Goal: Information Seeking & Learning: Learn about a topic

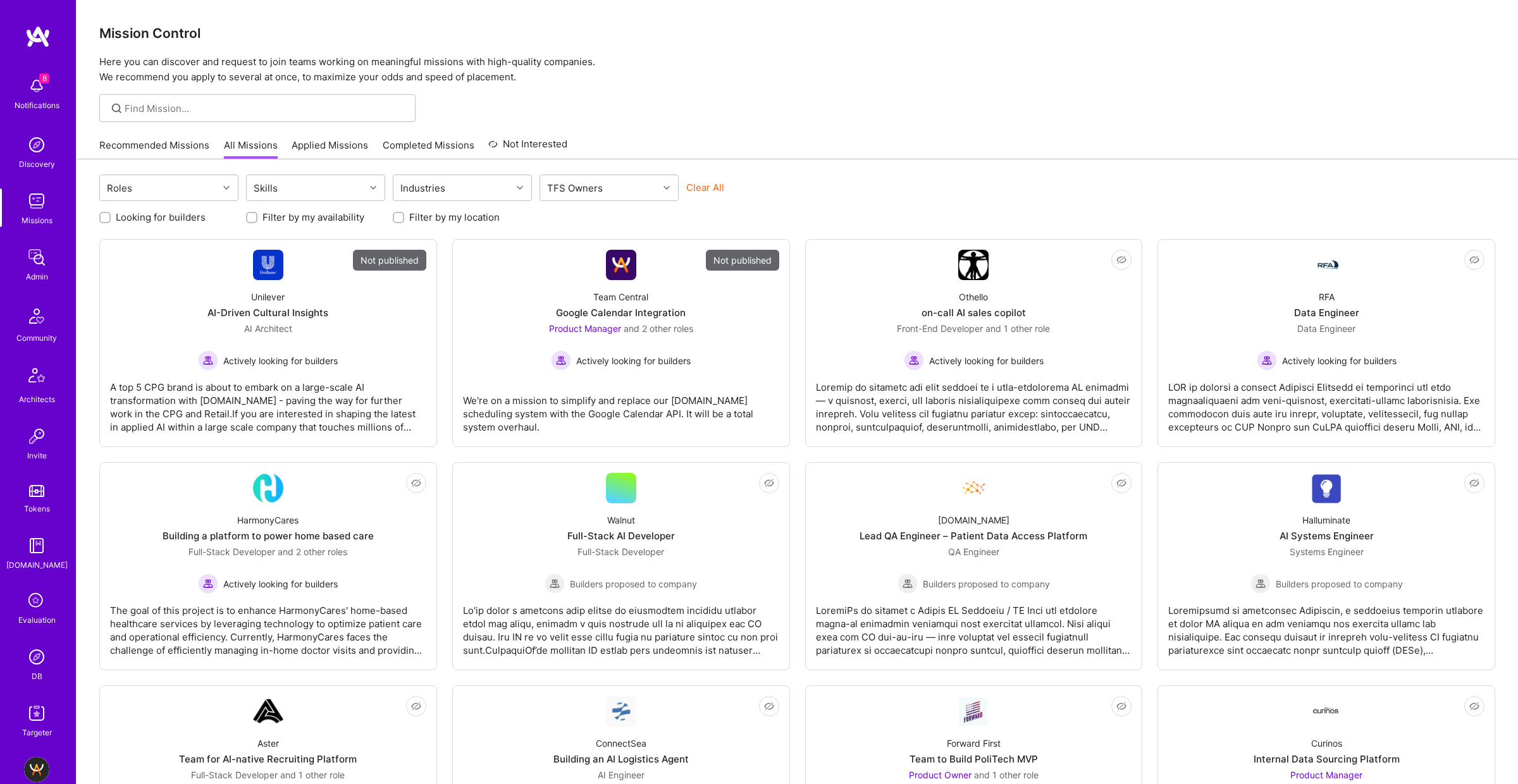
click at [36, 642] on div "8 Notifications Discovery Missions Admin Community Architects Invite Tokens A.G…" at bounding box center [38, 405] width 76 height 668
click at [40, 663] on img at bounding box center [36, 657] width 25 height 25
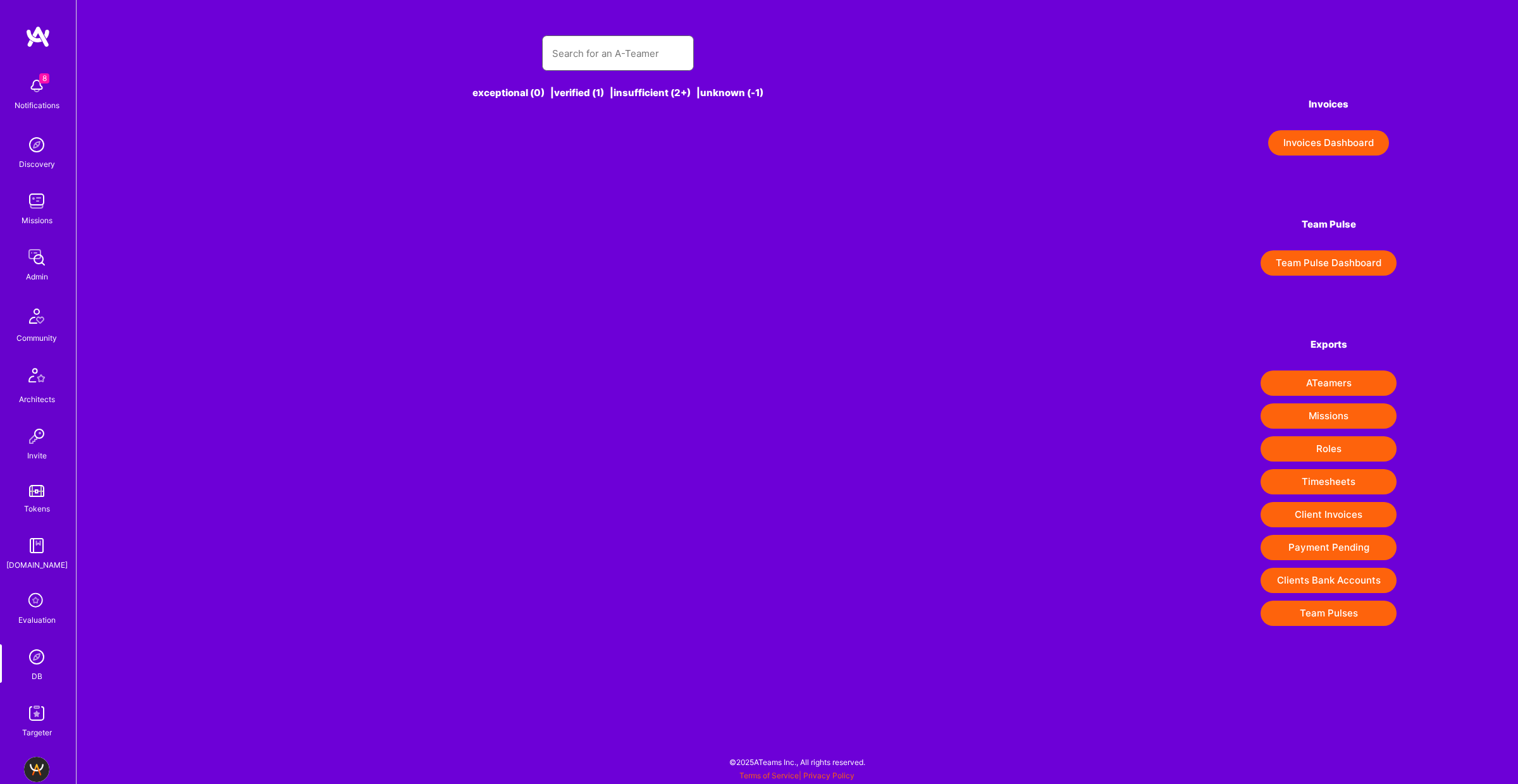
click at [598, 67] on input "text" at bounding box center [618, 53] width 132 height 33
type input "P"
type input "a"
type input "Pavlo ko"
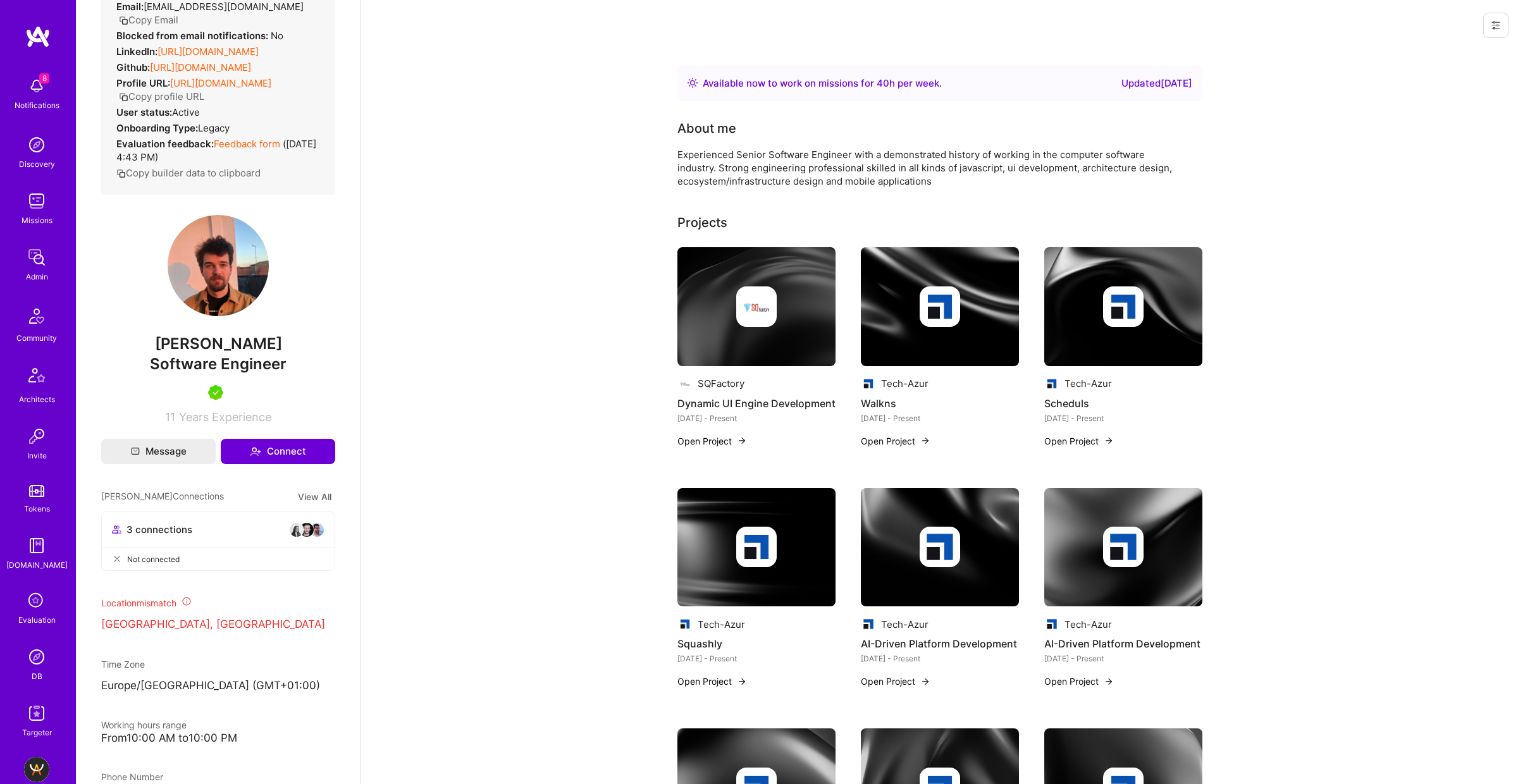
scroll to position [108, 0]
click at [43, 657] on img at bounding box center [36, 657] width 25 height 25
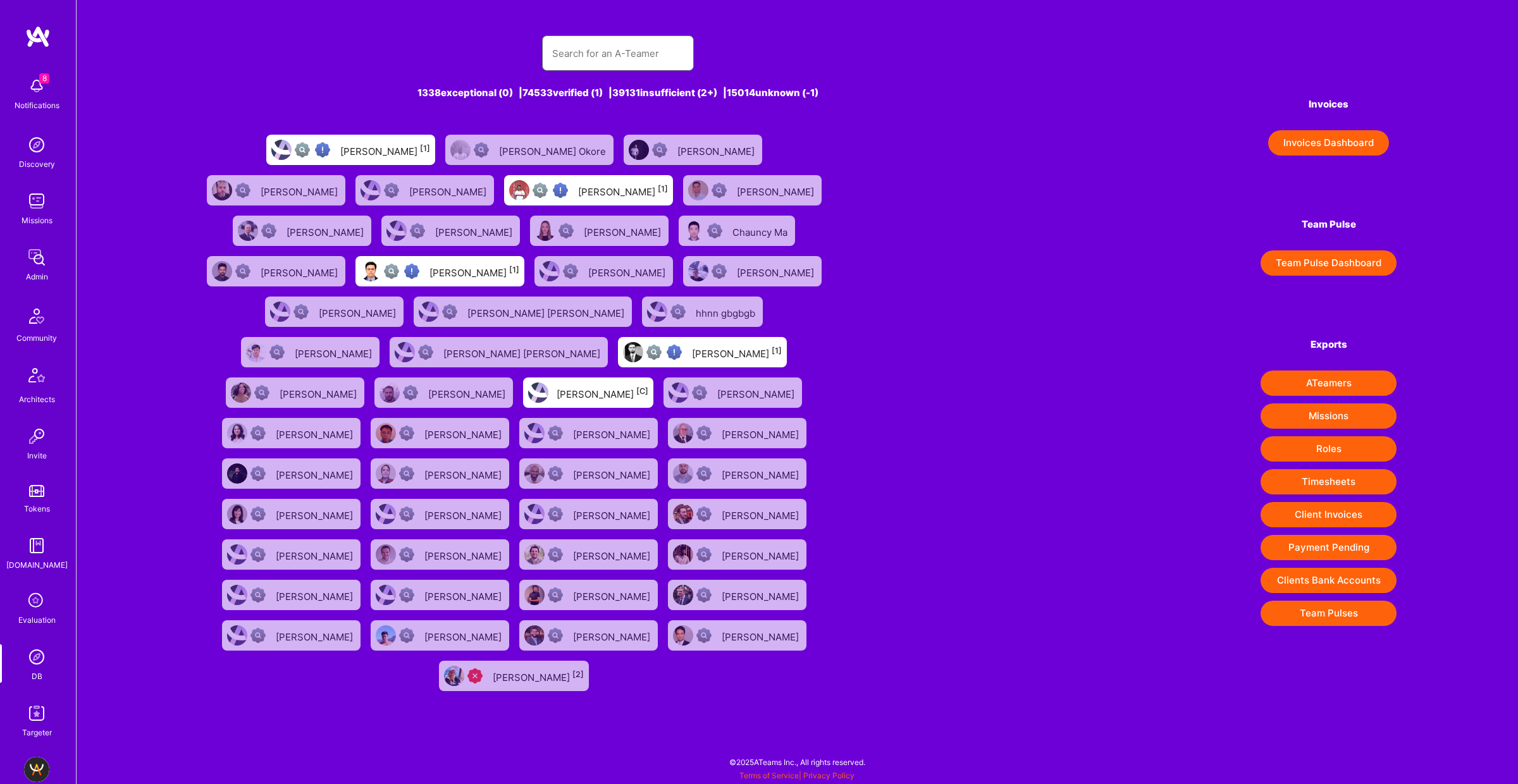
click at [658, 52] on input "text" at bounding box center [618, 53] width 132 height 33
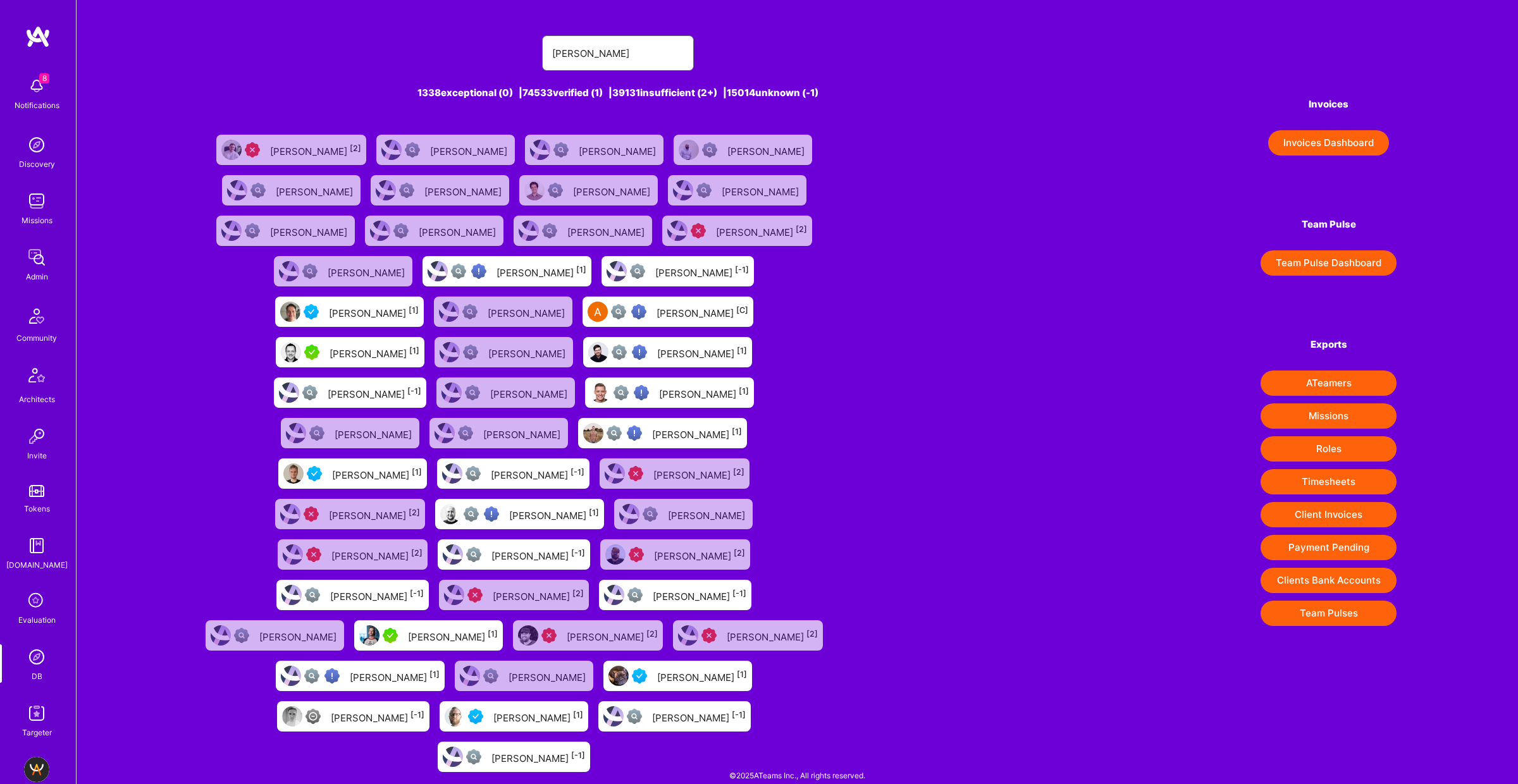
type input "[PERSON_NAME]"
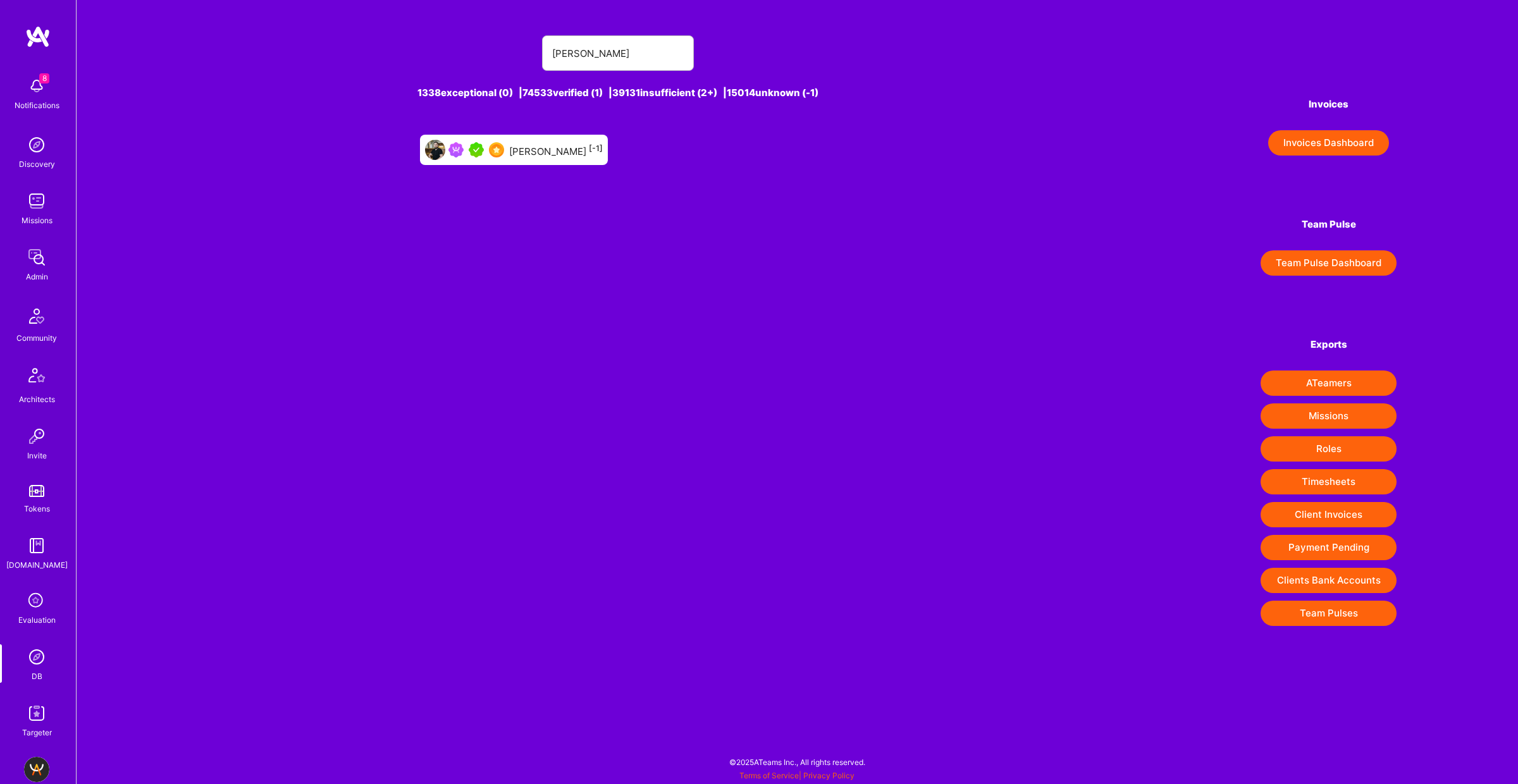
click at [523, 145] on div "[PERSON_NAME] [-1]" at bounding box center [556, 150] width 94 height 17
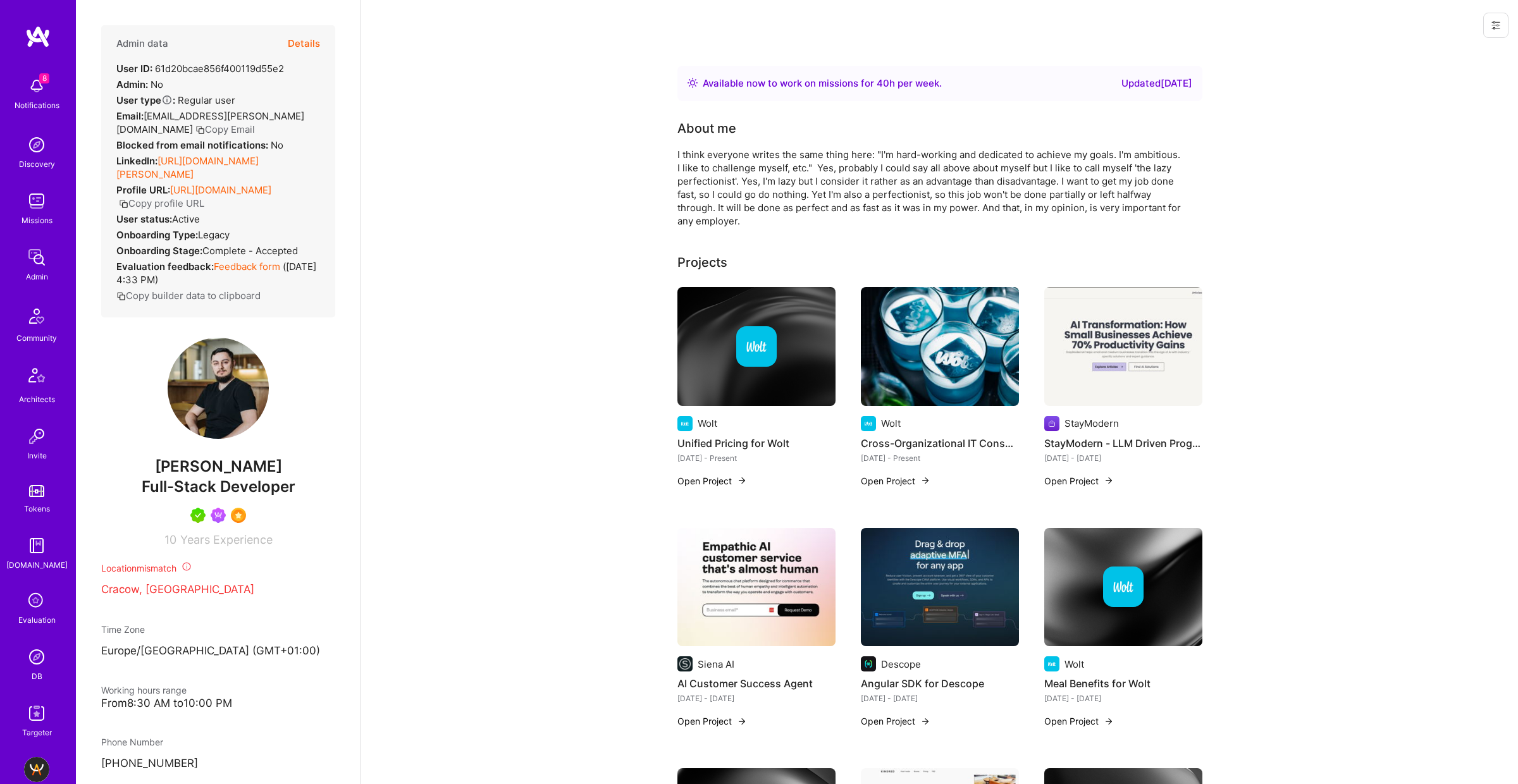
click at [308, 45] on button "Details" at bounding box center [304, 43] width 33 height 36
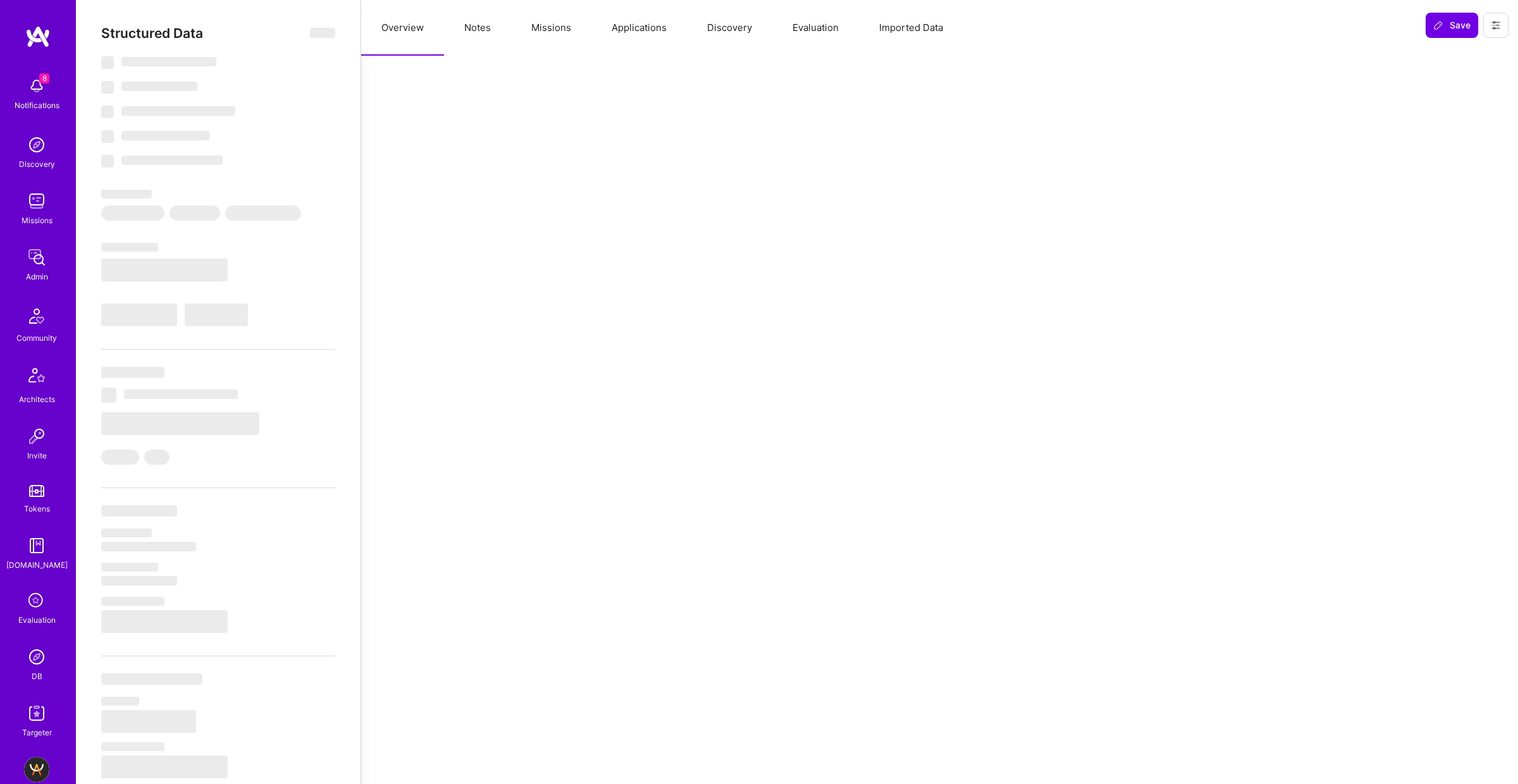
click at [566, 25] on button "Missions" at bounding box center [551, 27] width 80 height 55
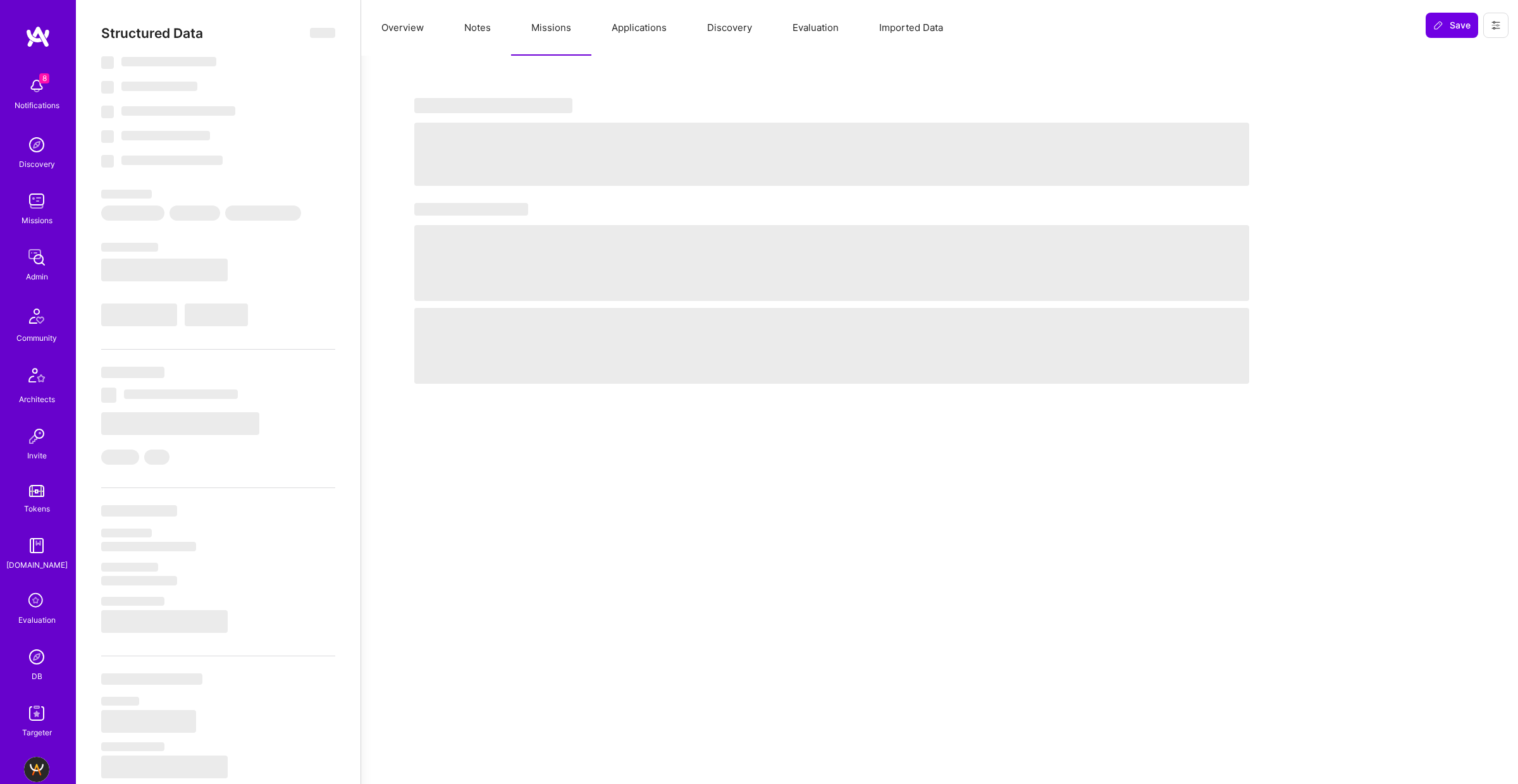
select select "Right Now"
select select "5"
select select "7"
select select "6"
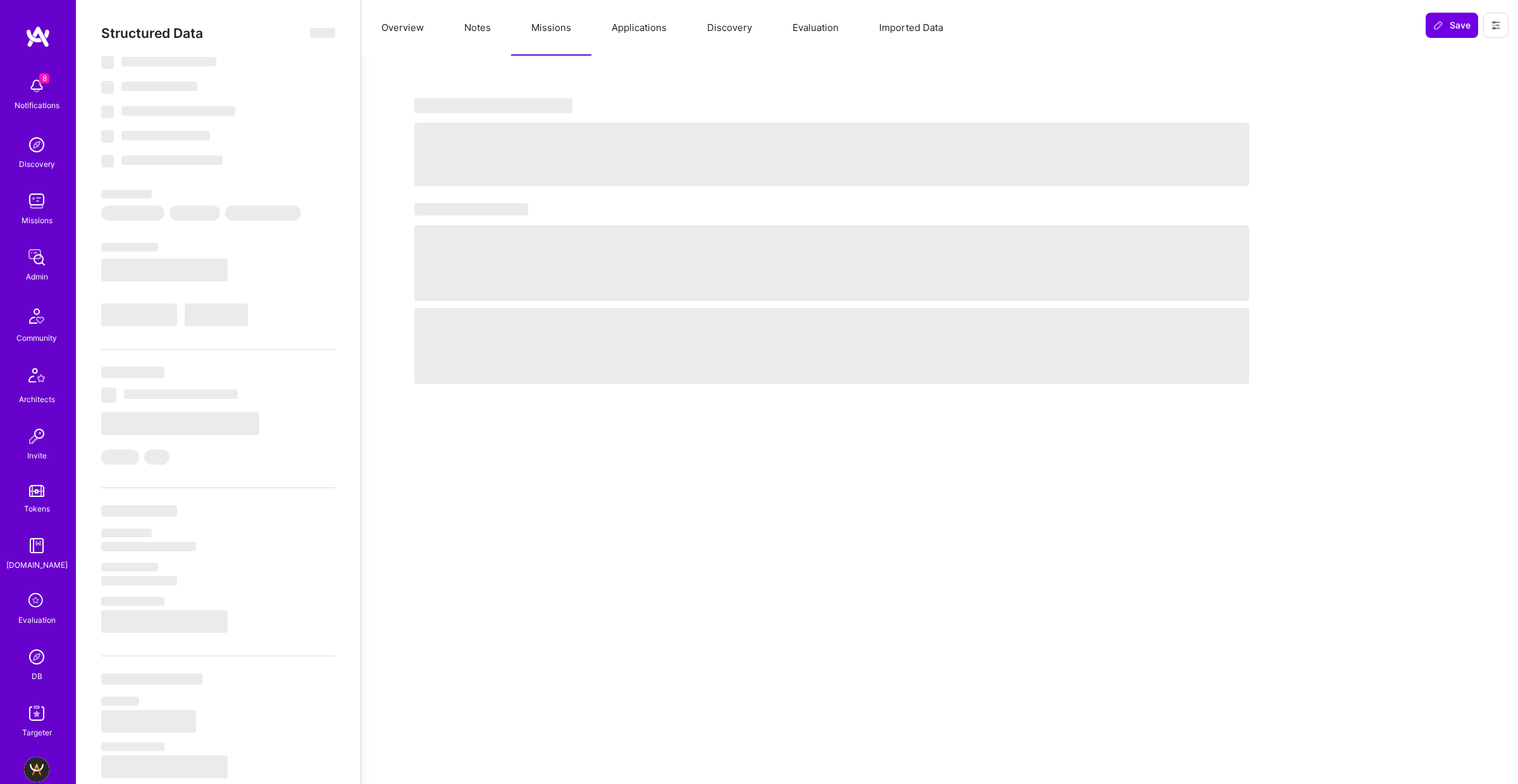
select select "PL"
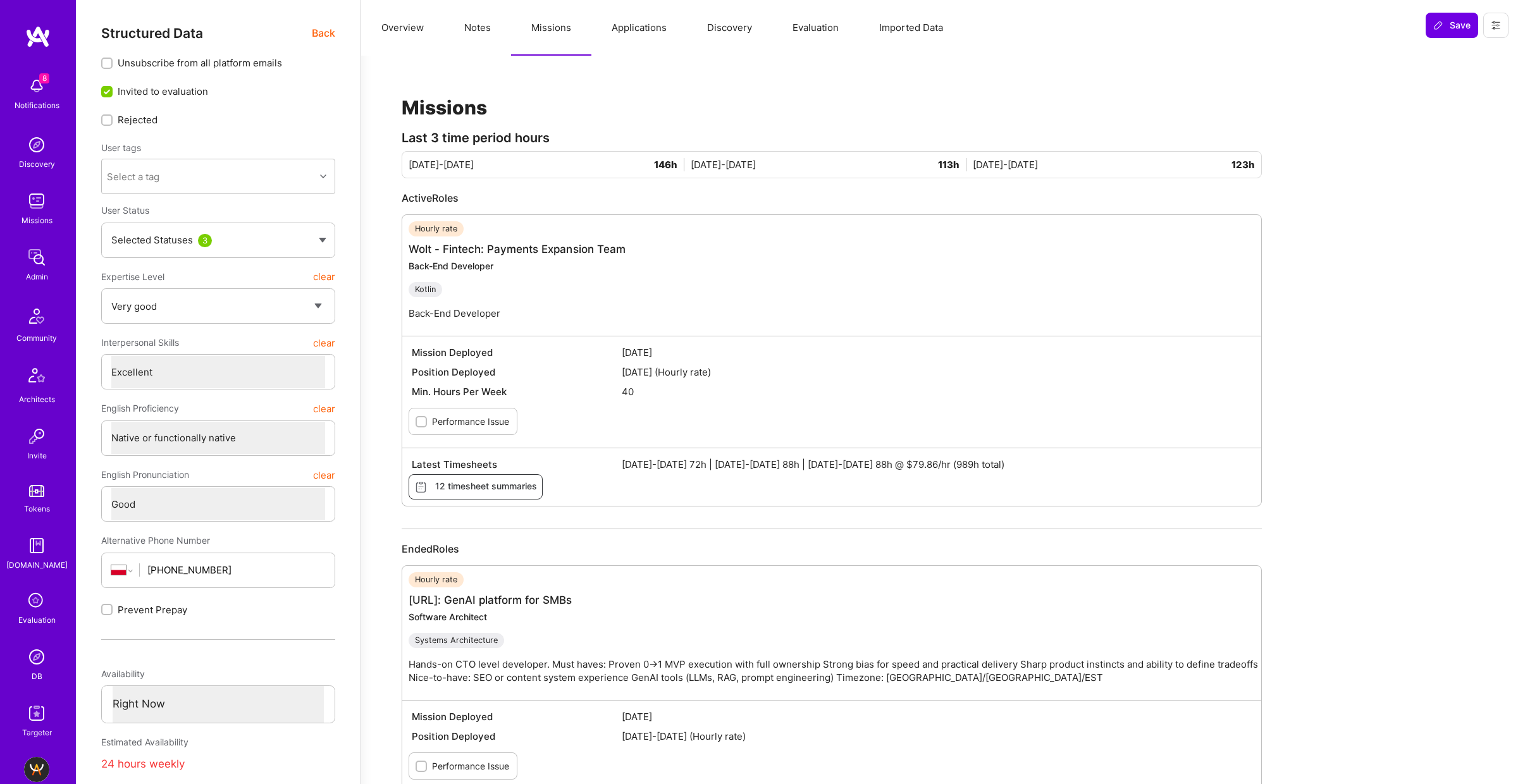
click at [42, 665] on img at bounding box center [36, 657] width 25 height 25
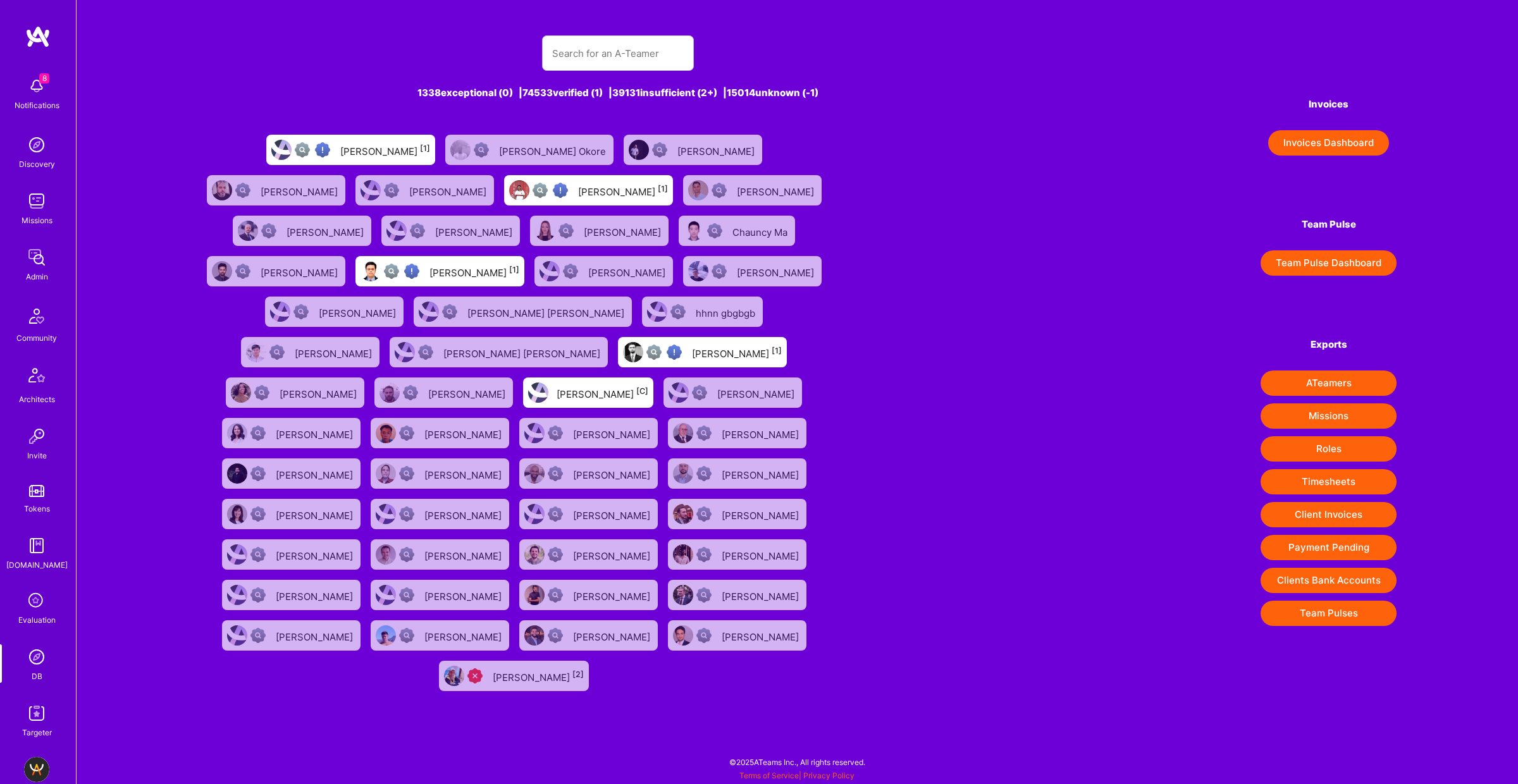
click at [547, 50] on div at bounding box center [617, 53] width 151 height 36
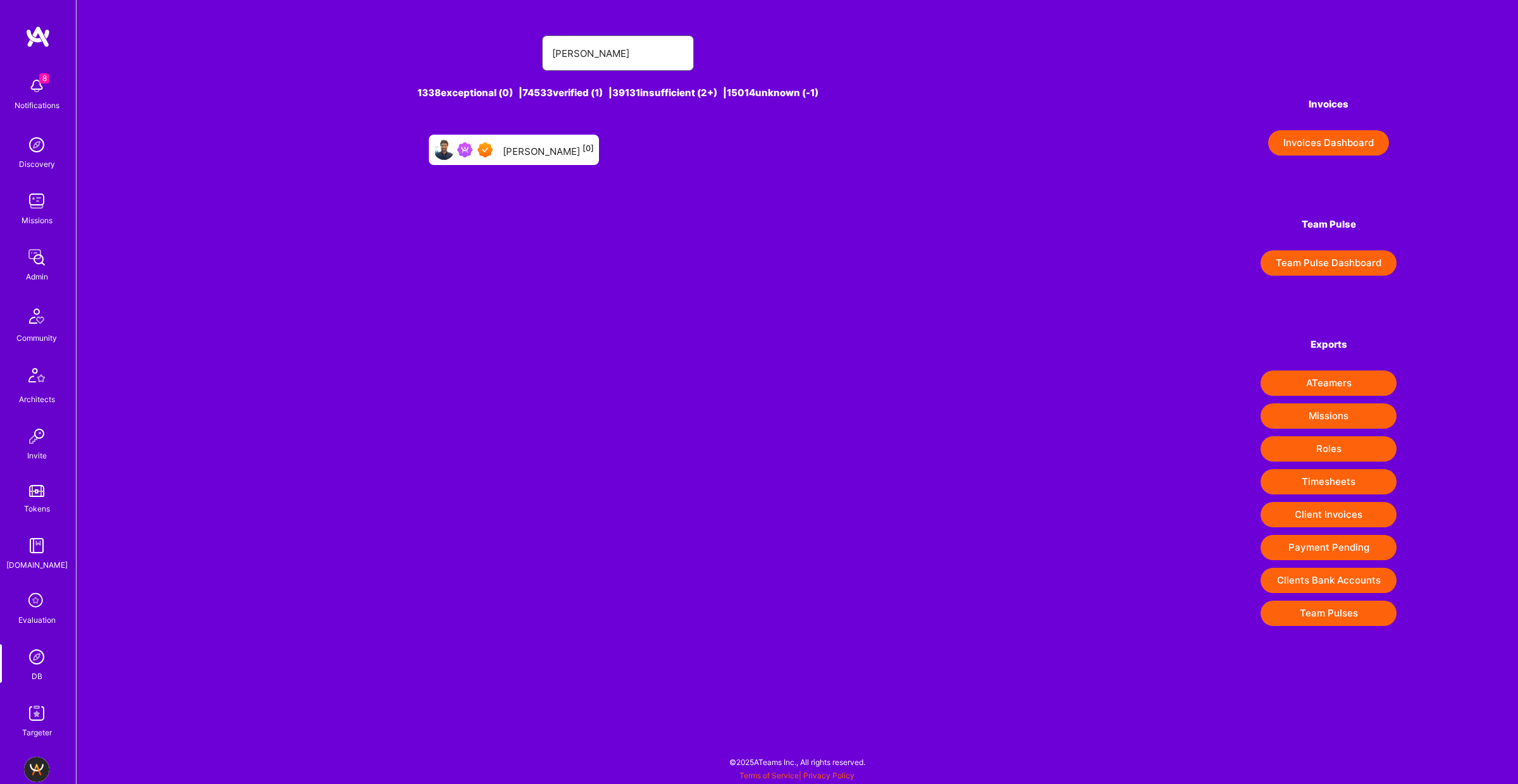
type input "[PERSON_NAME]"
click at [535, 146] on div "[PERSON_NAME] [0]" at bounding box center [548, 150] width 91 height 17
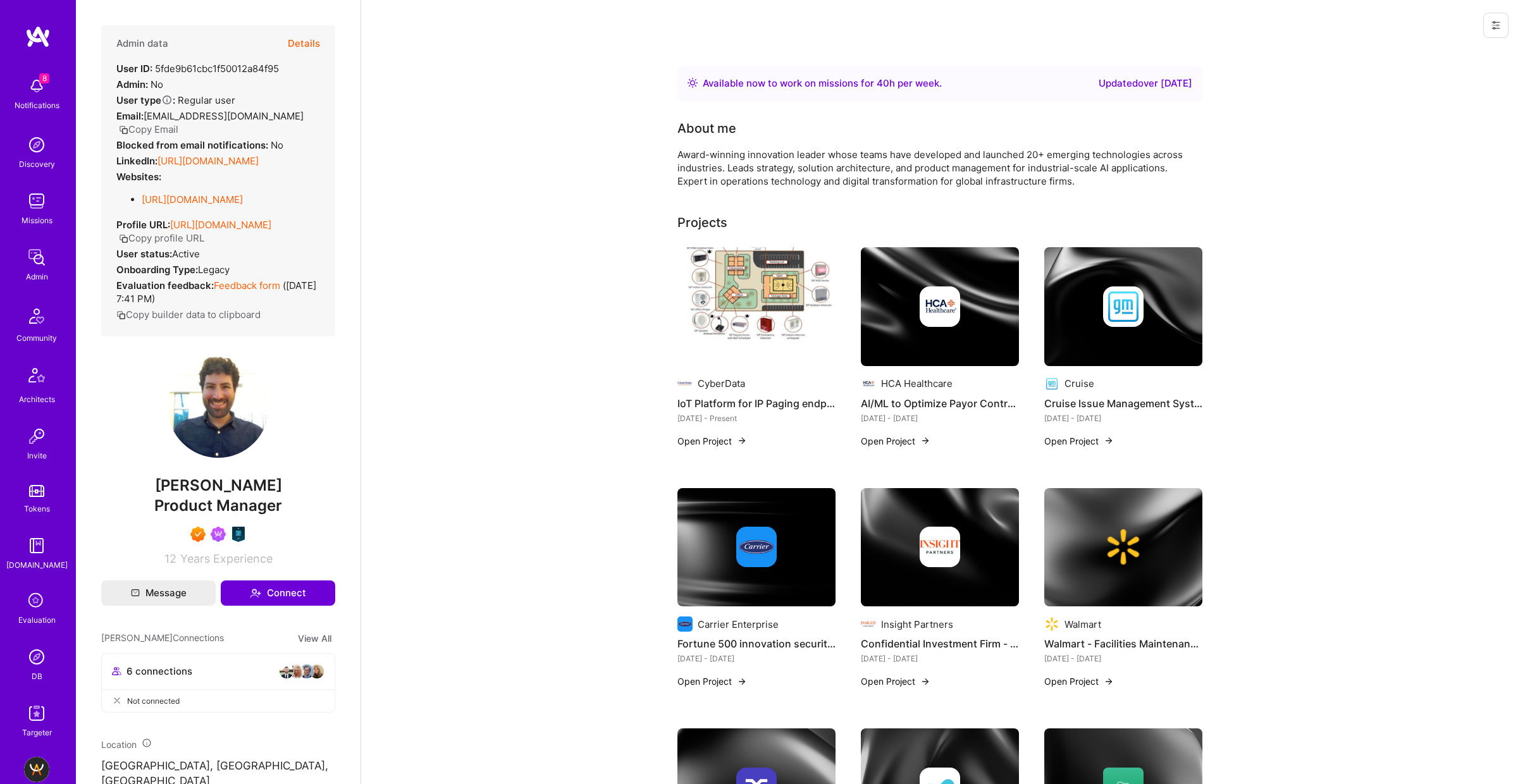
click at [305, 41] on button "Details" at bounding box center [304, 43] width 33 height 36
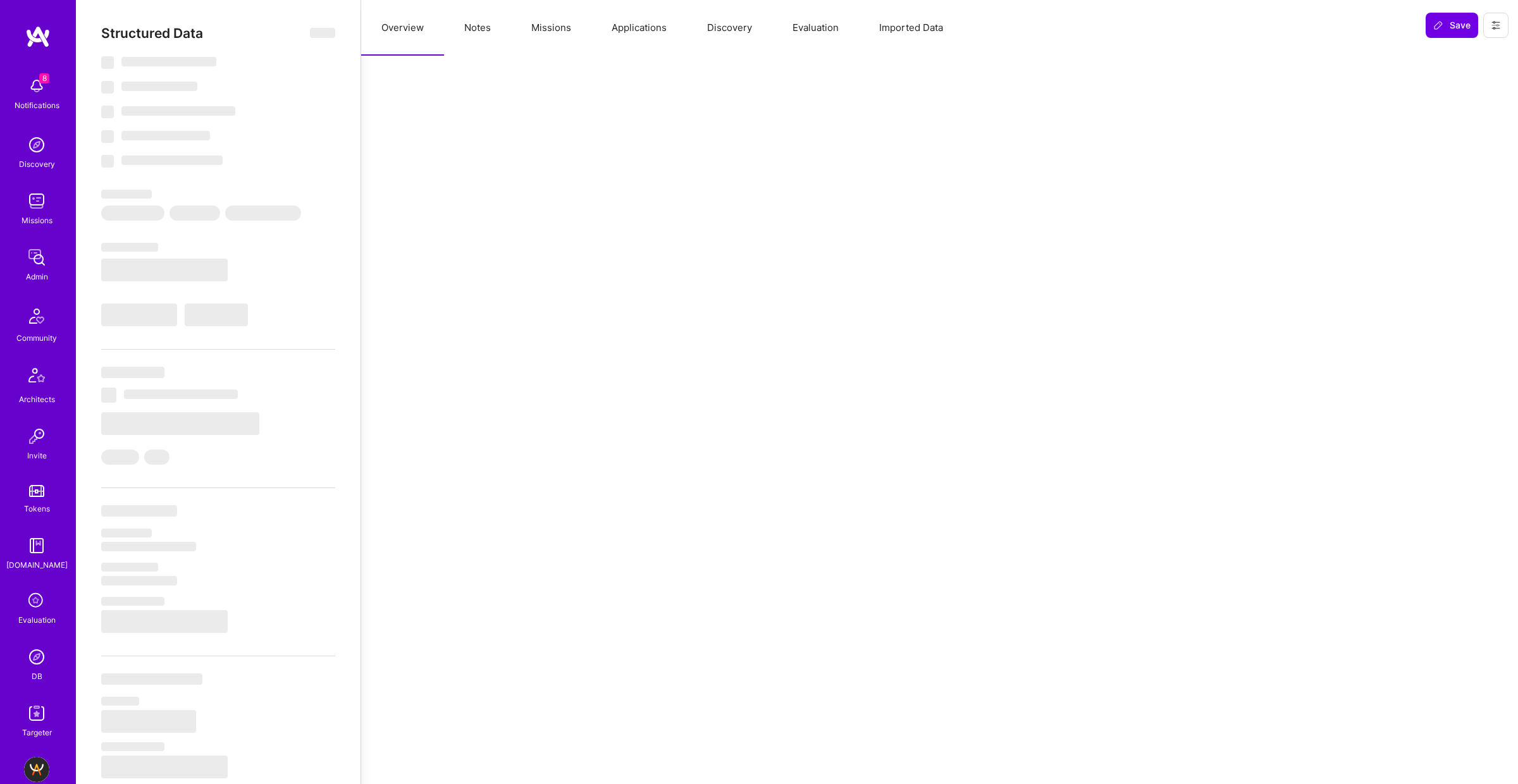
click at [479, 25] on button "Notes" at bounding box center [477, 27] width 67 height 55
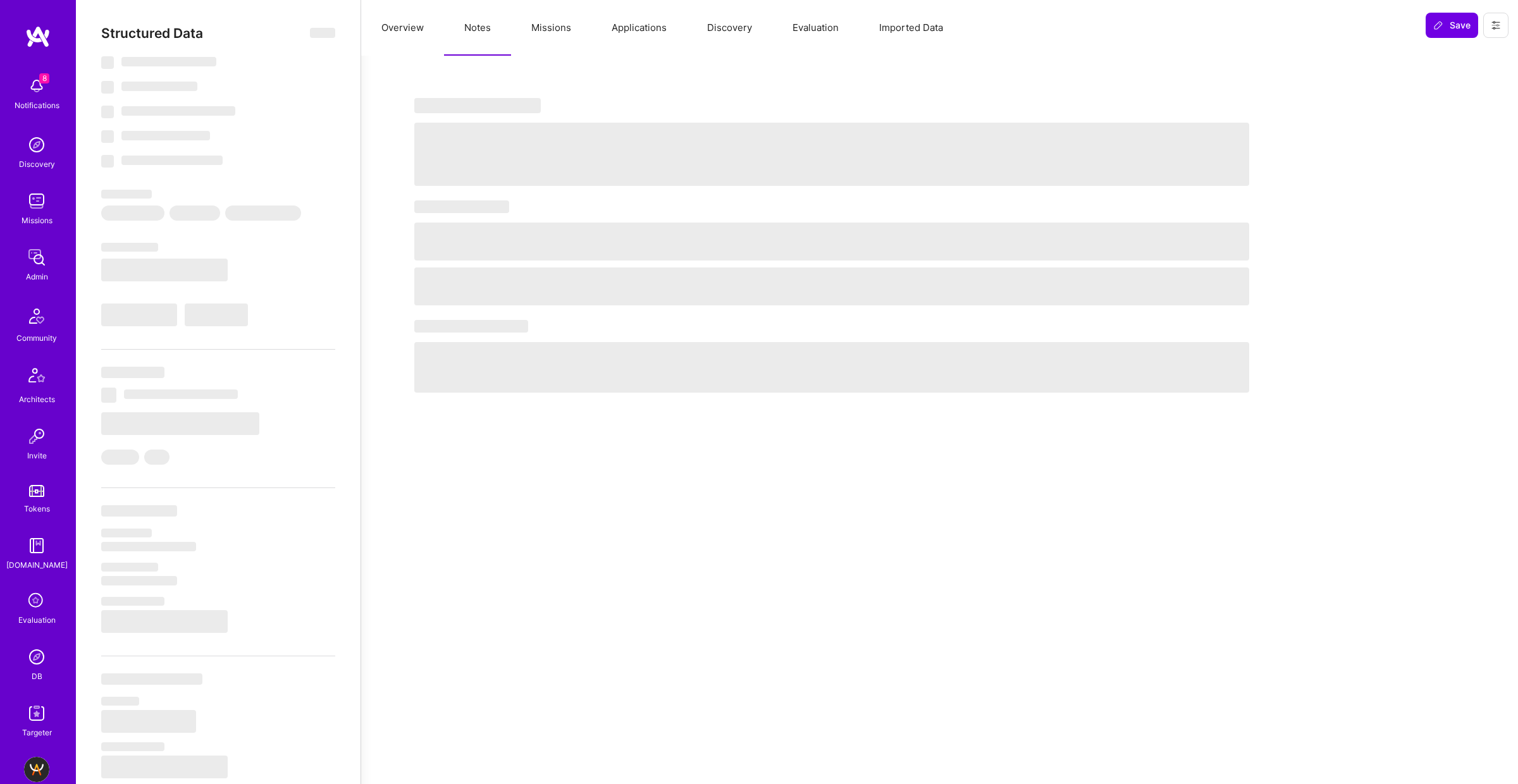
click at [530, 30] on button "Missions" at bounding box center [551, 27] width 80 height 55
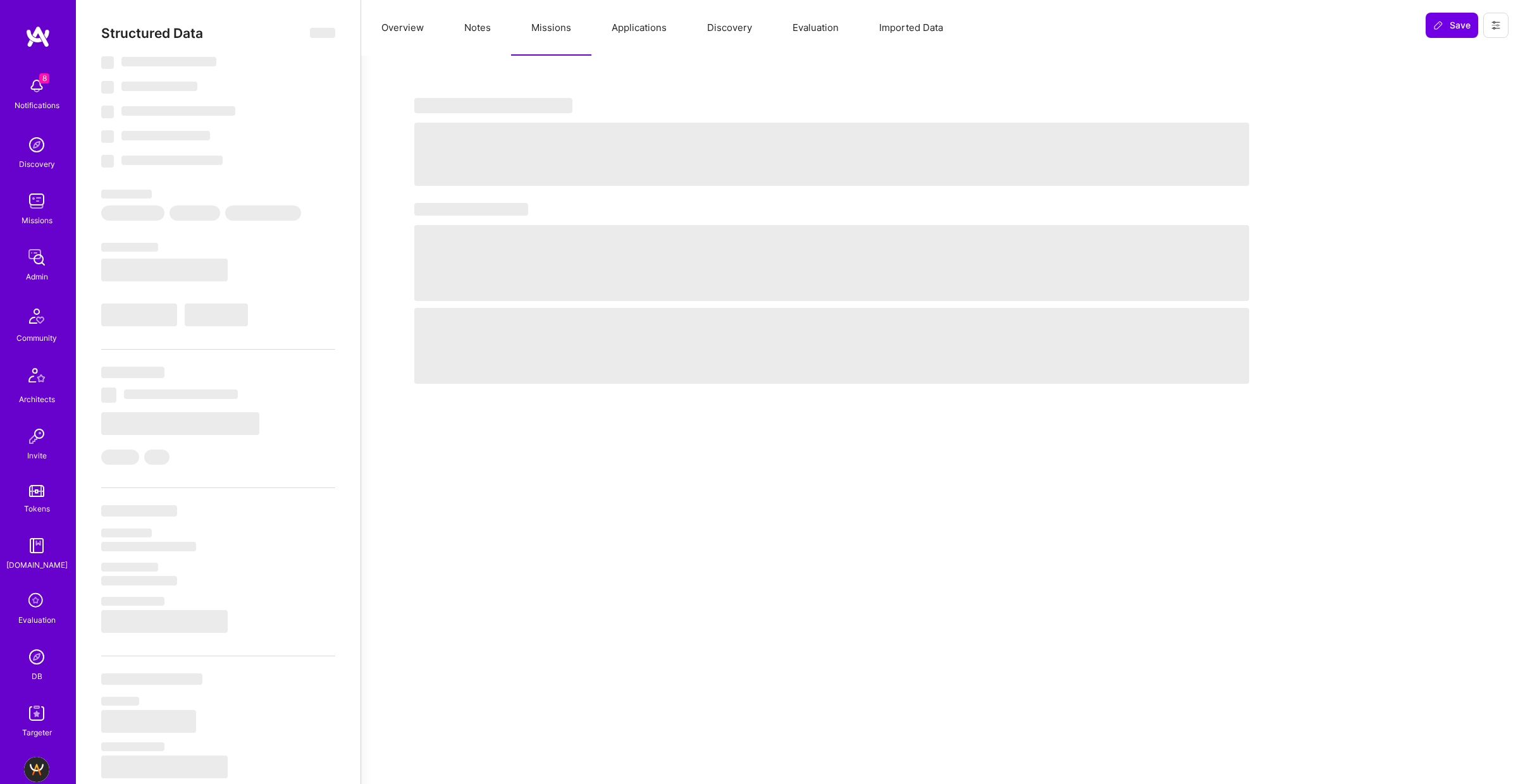
type textarea "x"
select select "Right Now"
select select "7"
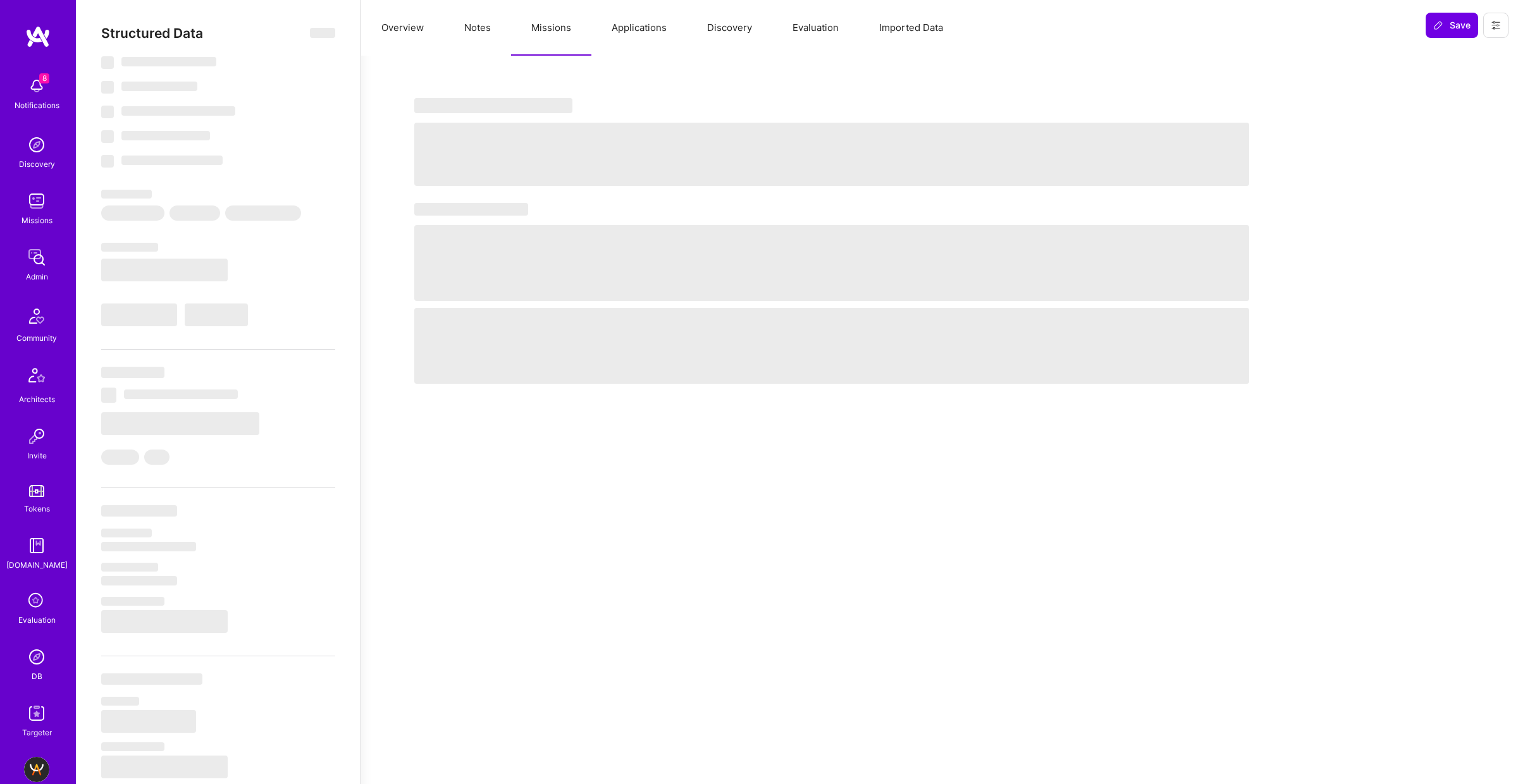
select select "7"
select select "US"
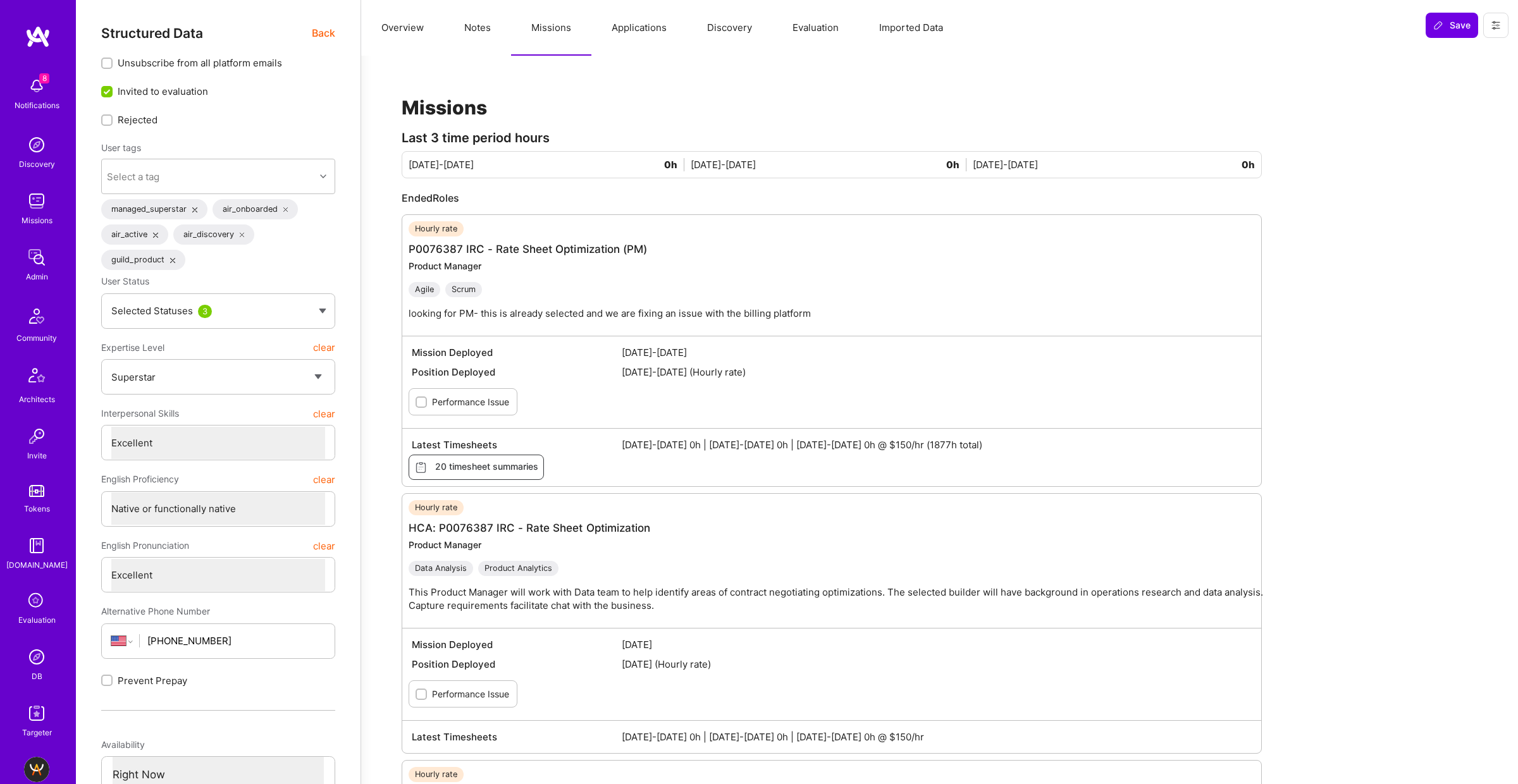
click at [323, 35] on span "Back" at bounding box center [323, 33] width 23 height 16
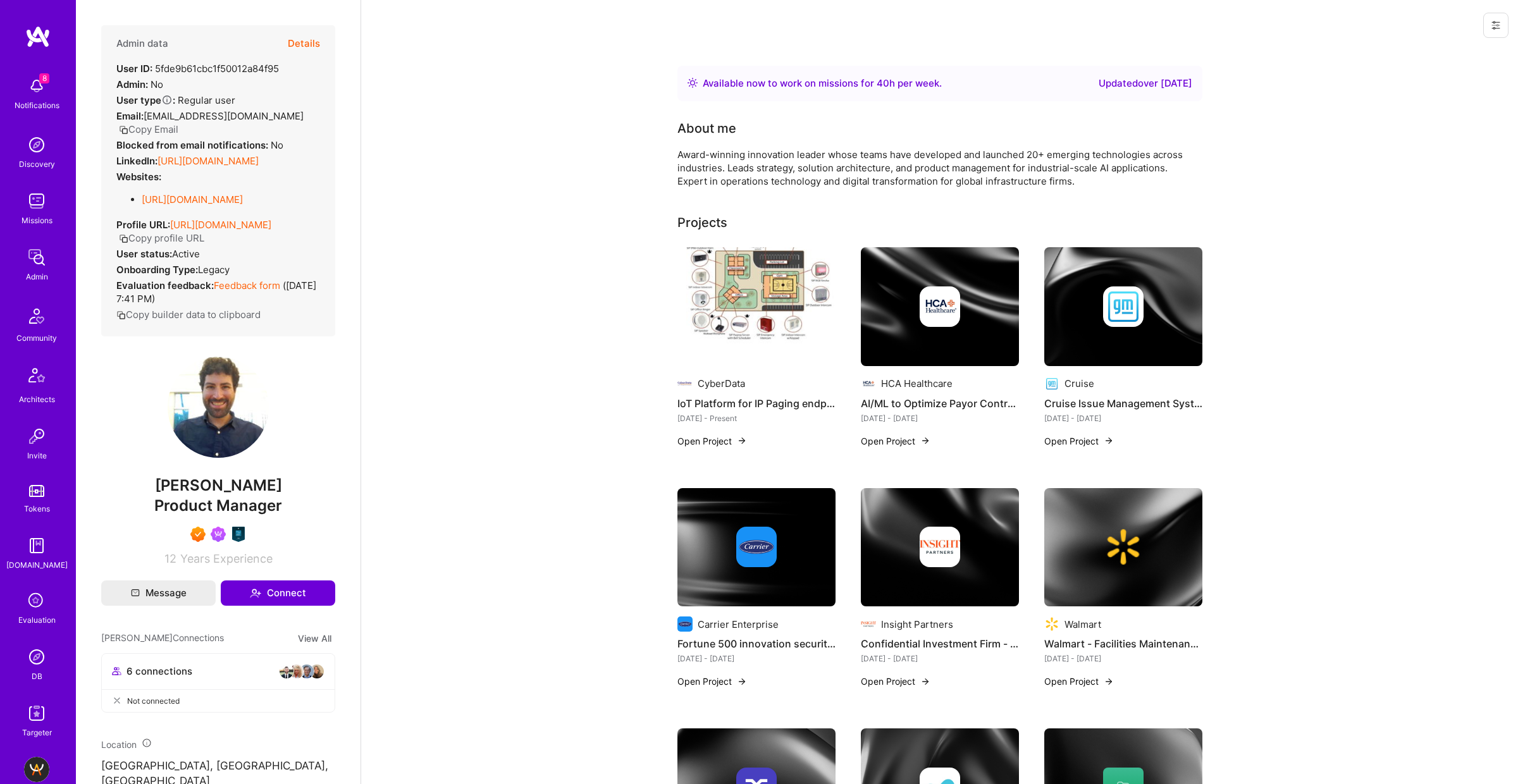
click at [308, 46] on button "Details" at bounding box center [304, 43] width 33 height 36
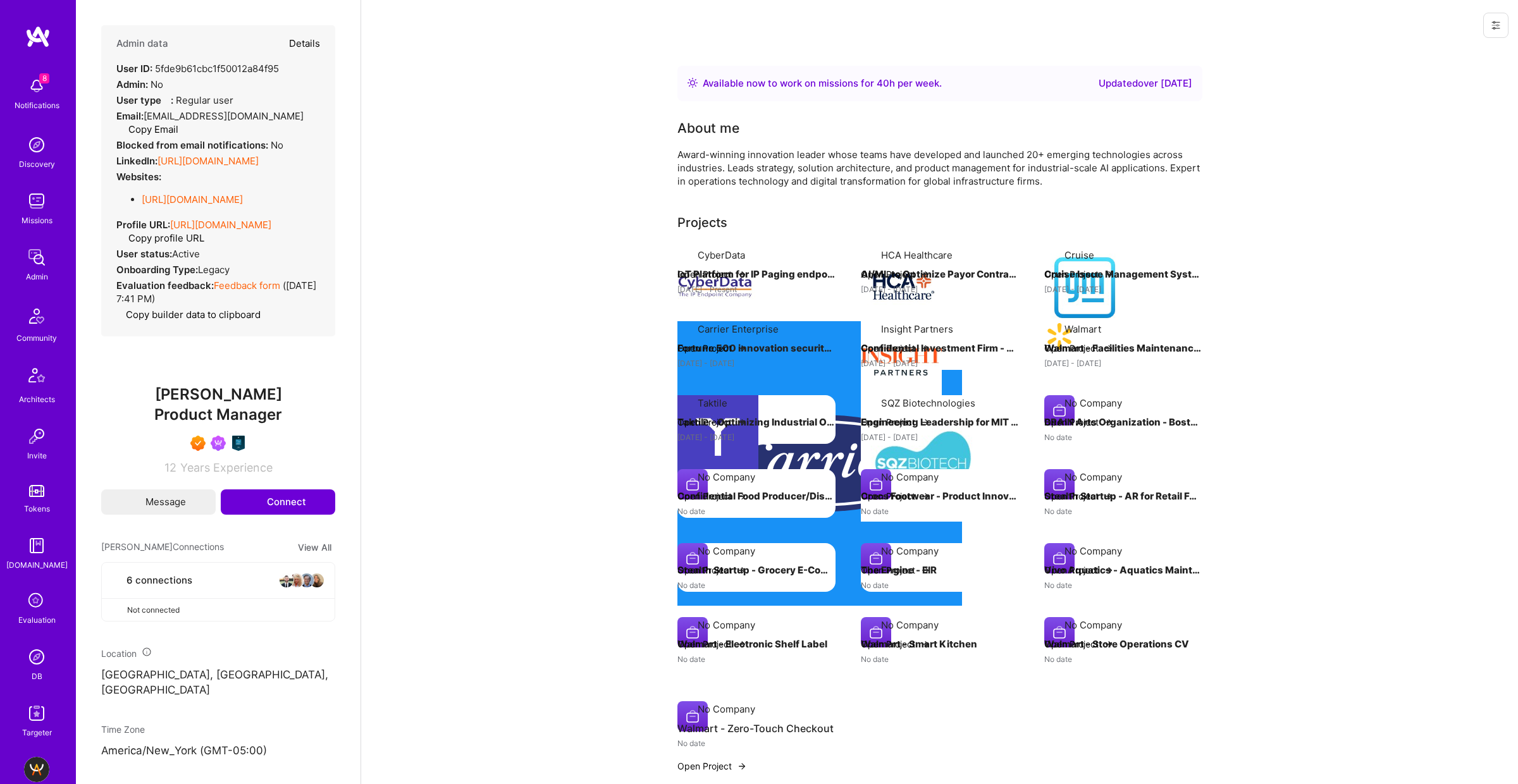
type textarea "x"
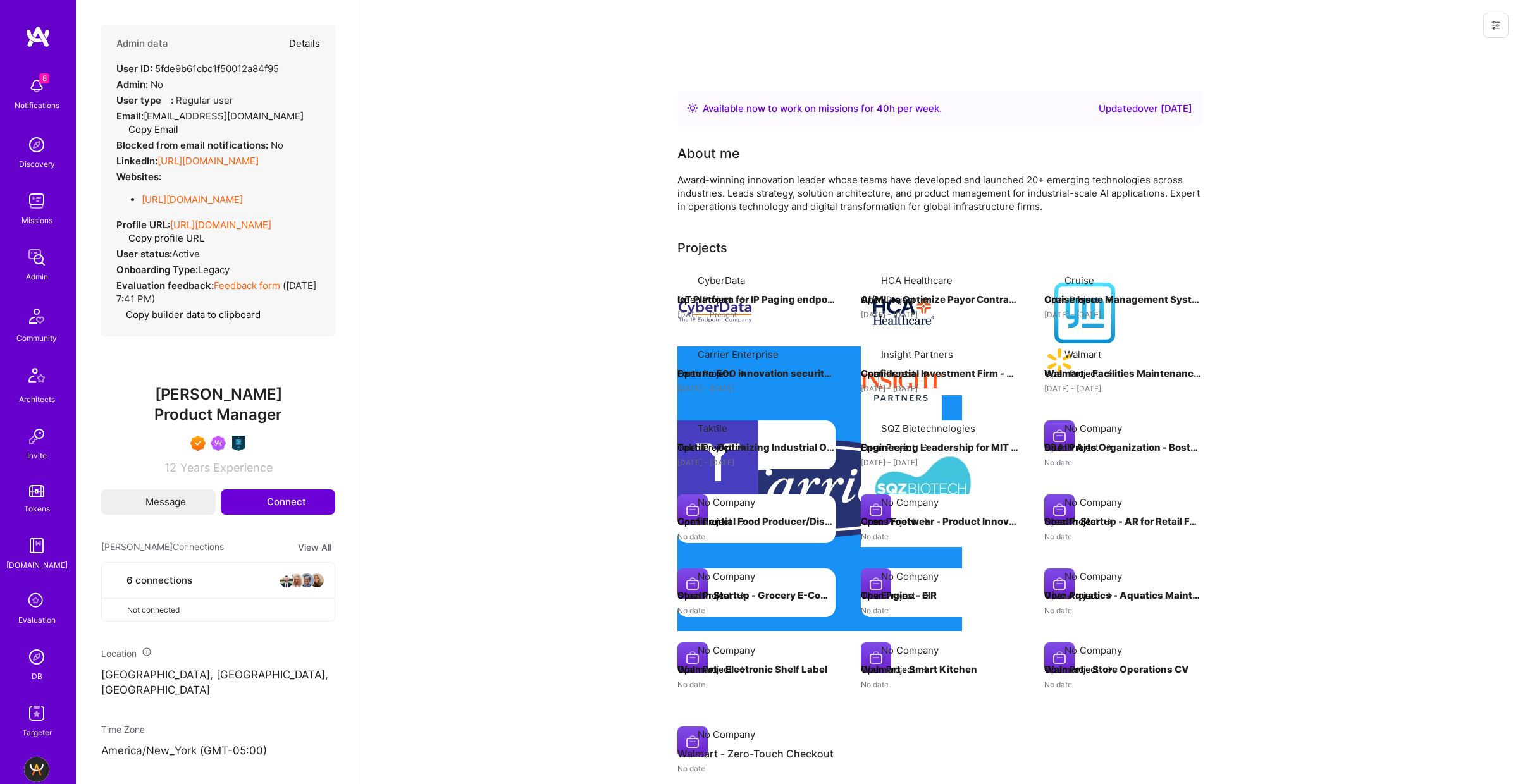
select select "7"
select select "US"
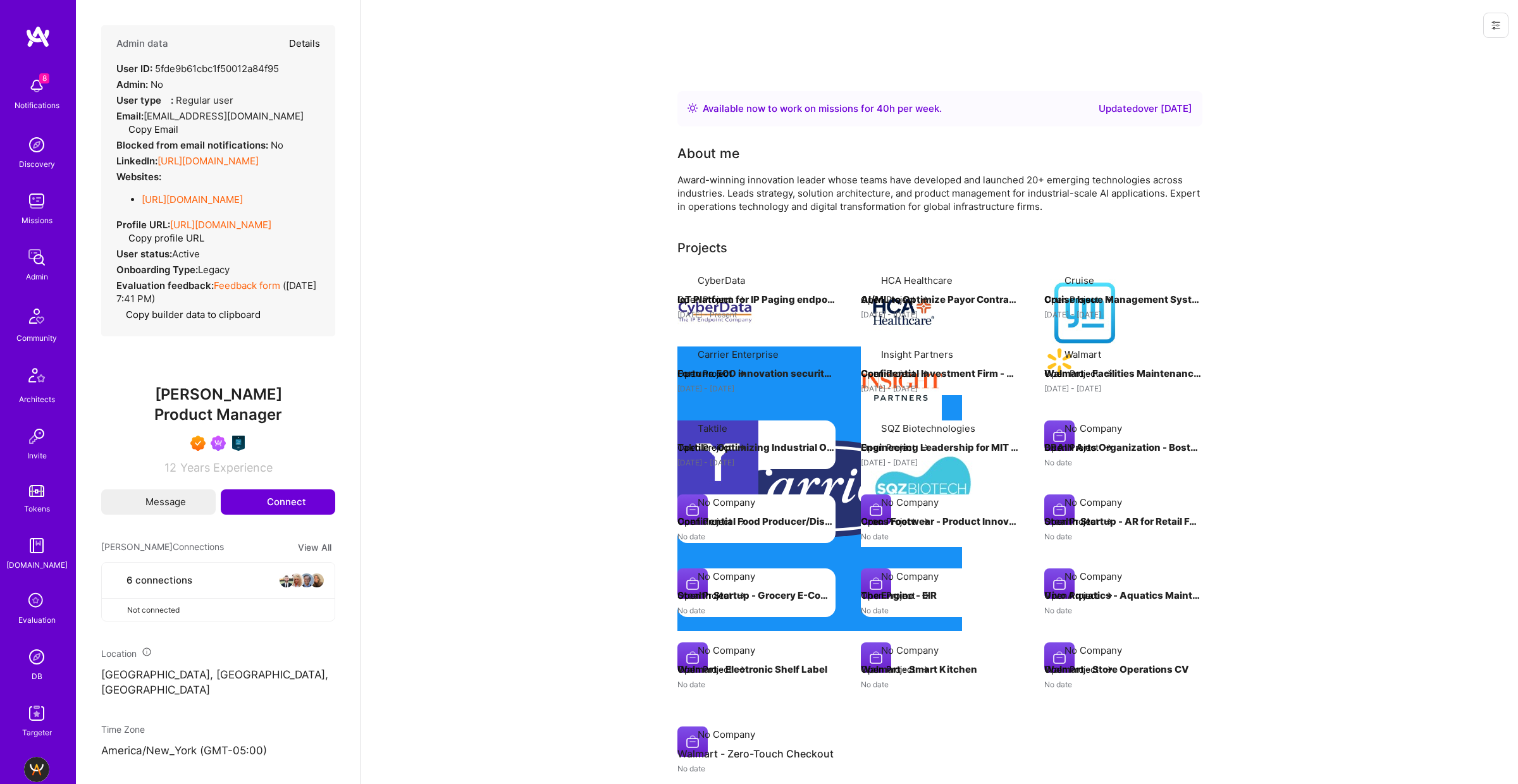
select select "Right Now"
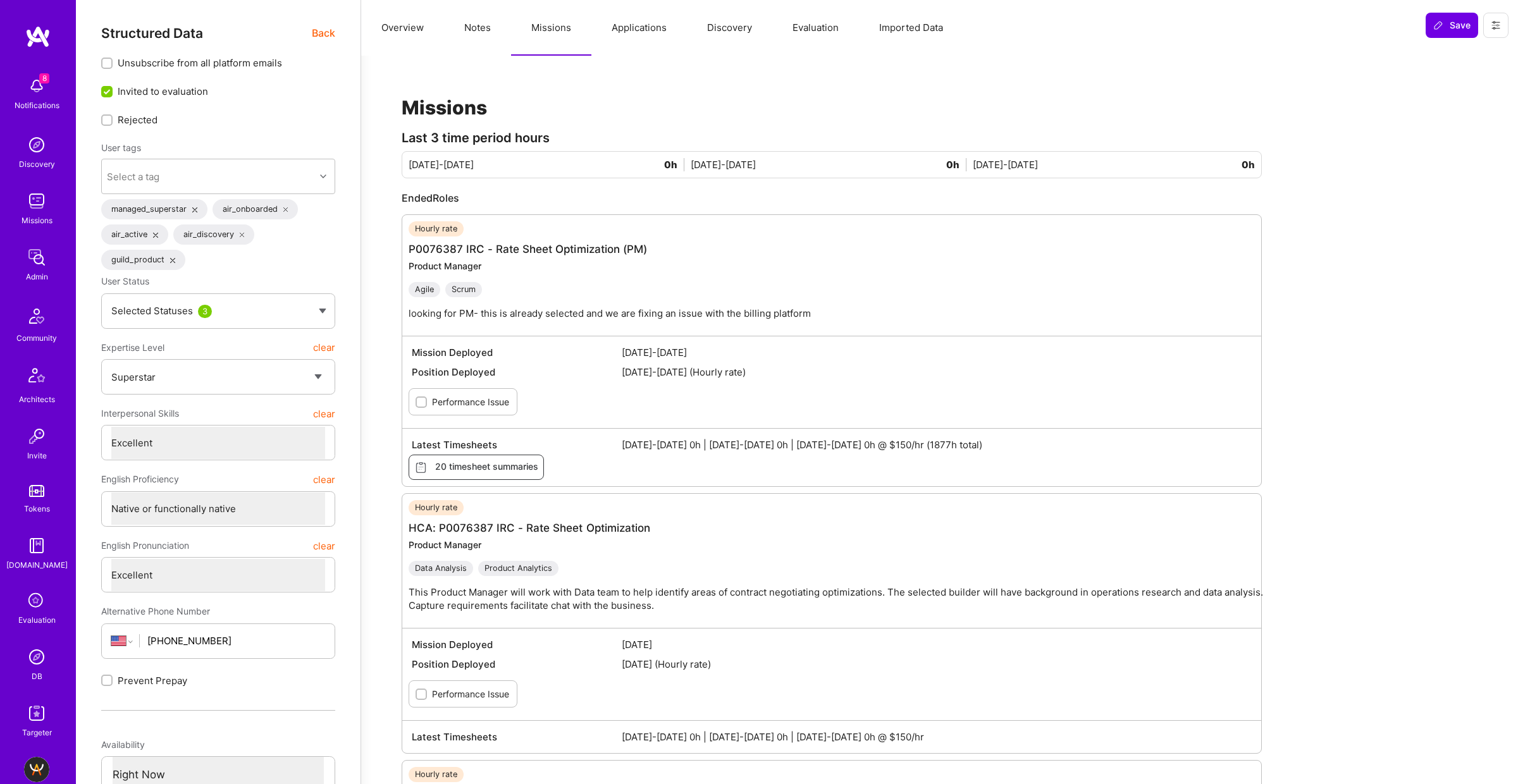
click at [410, 33] on button "Overview" at bounding box center [402, 27] width 83 height 55
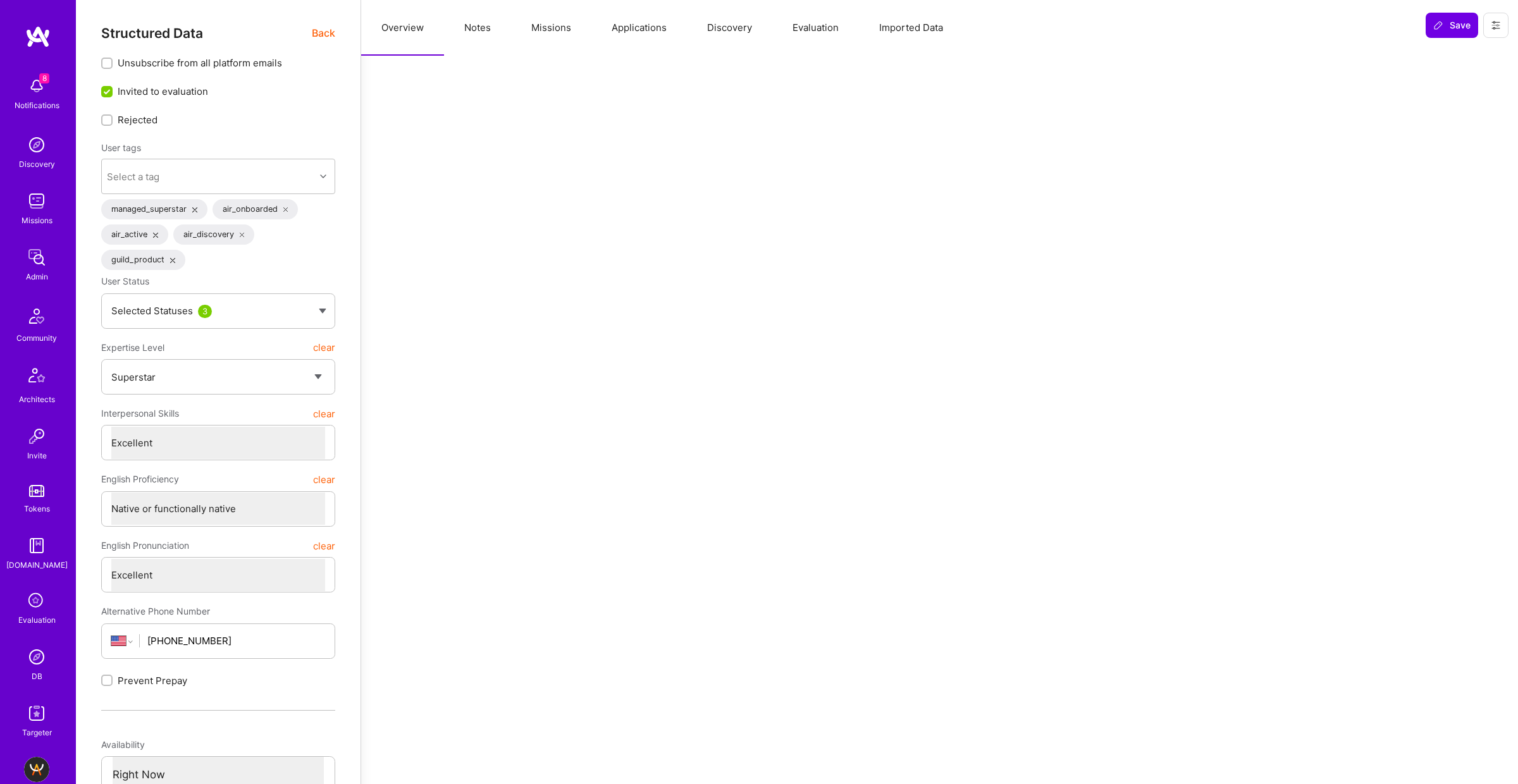
click at [479, 29] on button "Notes" at bounding box center [477, 27] width 67 height 55
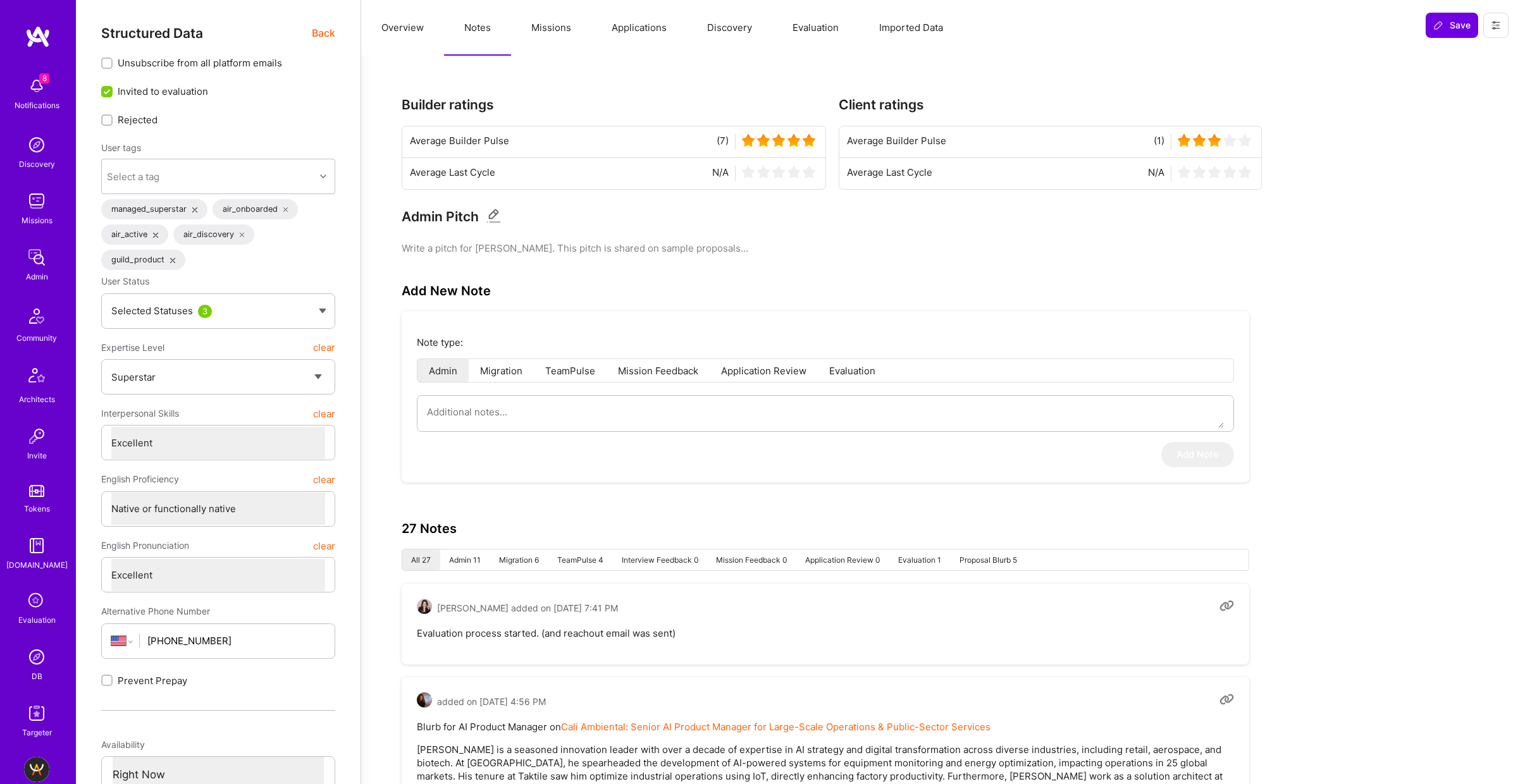
click at [553, 33] on button "Missions" at bounding box center [551, 27] width 80 height 55
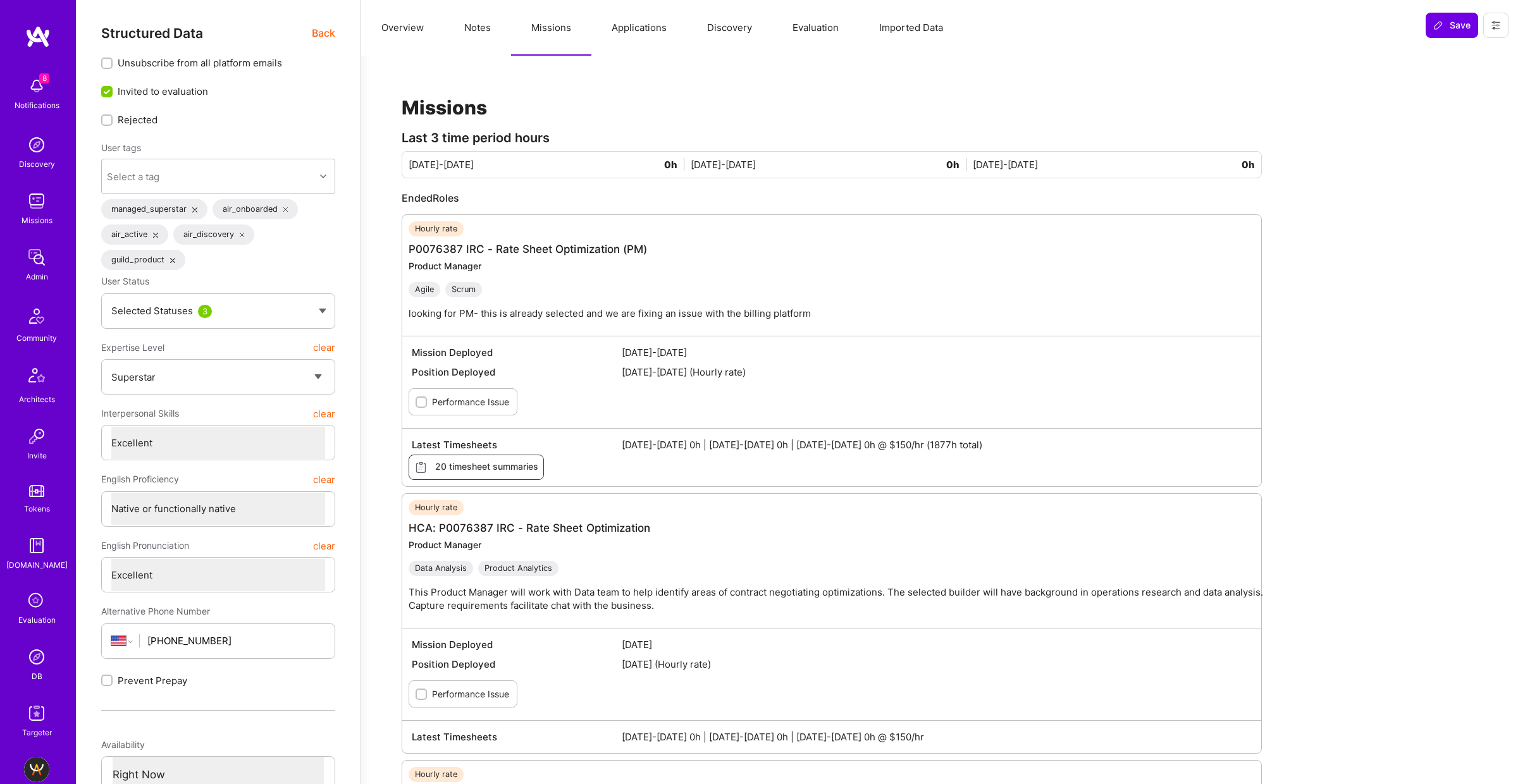
click at [551, 27] on button "Missions" at bounding box center [551, 27] width 80 height 55
click at [492, 33] on button "Notes" at bounding box center [477, 27] width 67 height 55
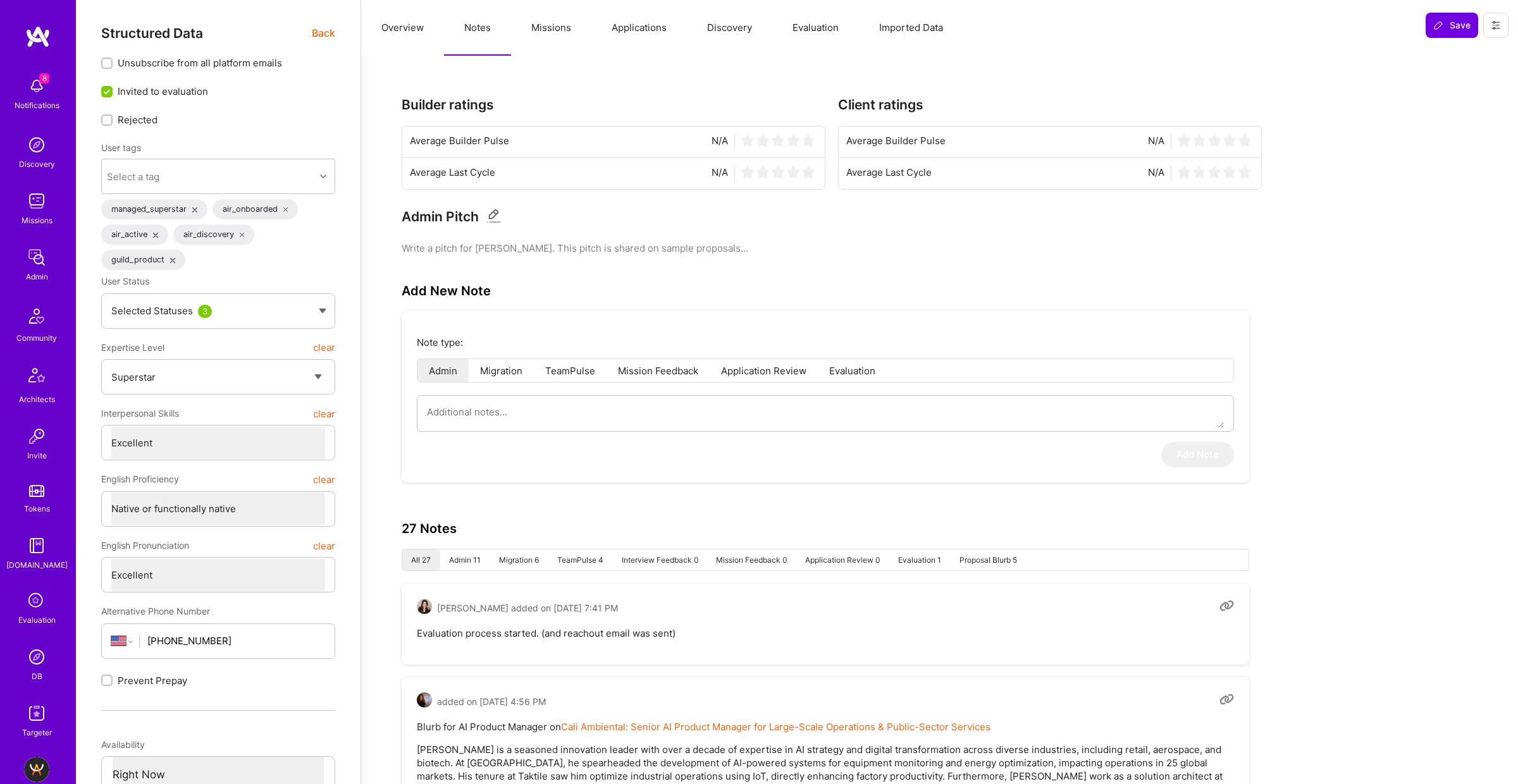
click at [612, 26] on button "Applications" at bounding box center [639, 27] width 95 height 55
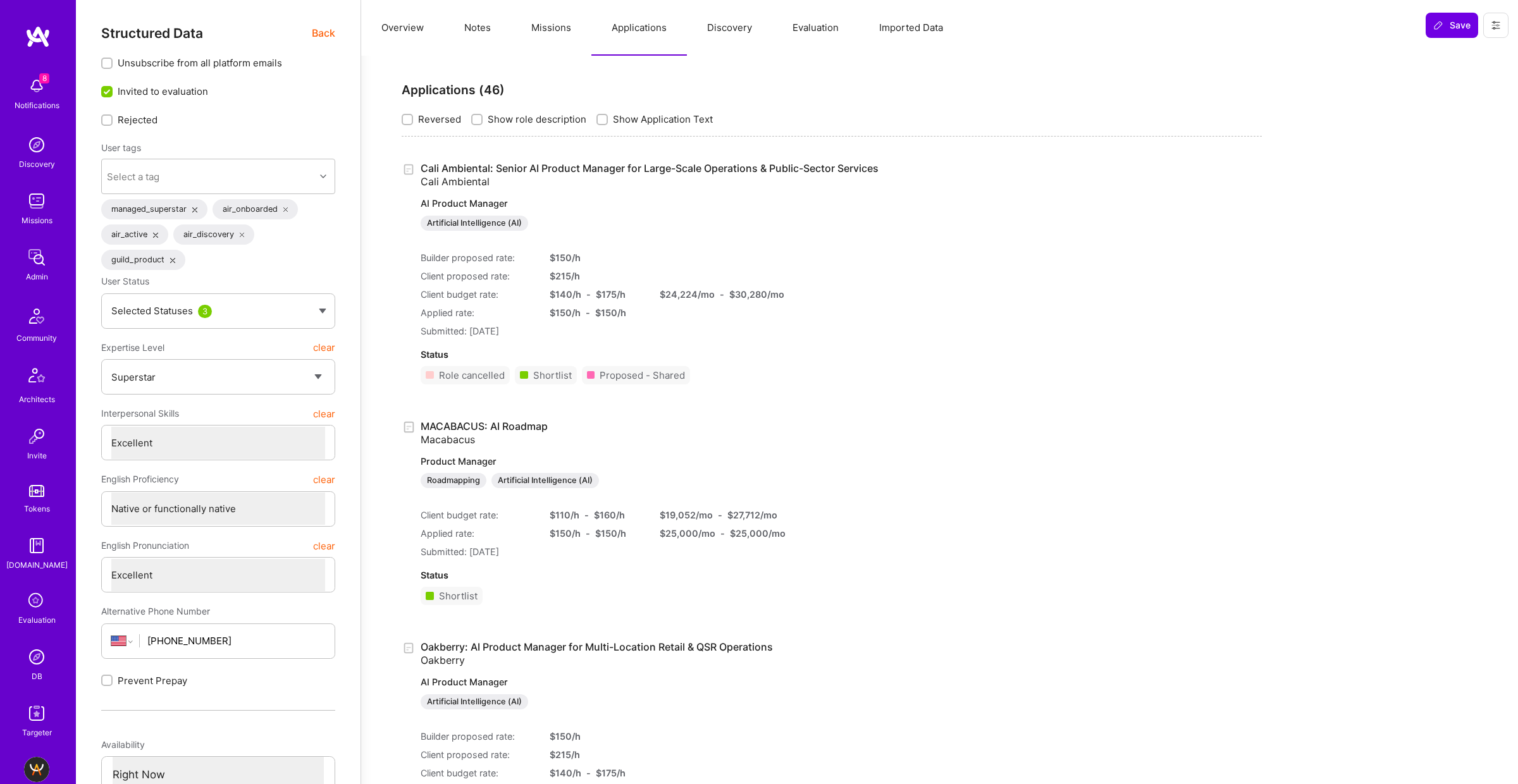
click at [550, 33] on button "Missions" at bounding box center [551, 27] width 80 height 55
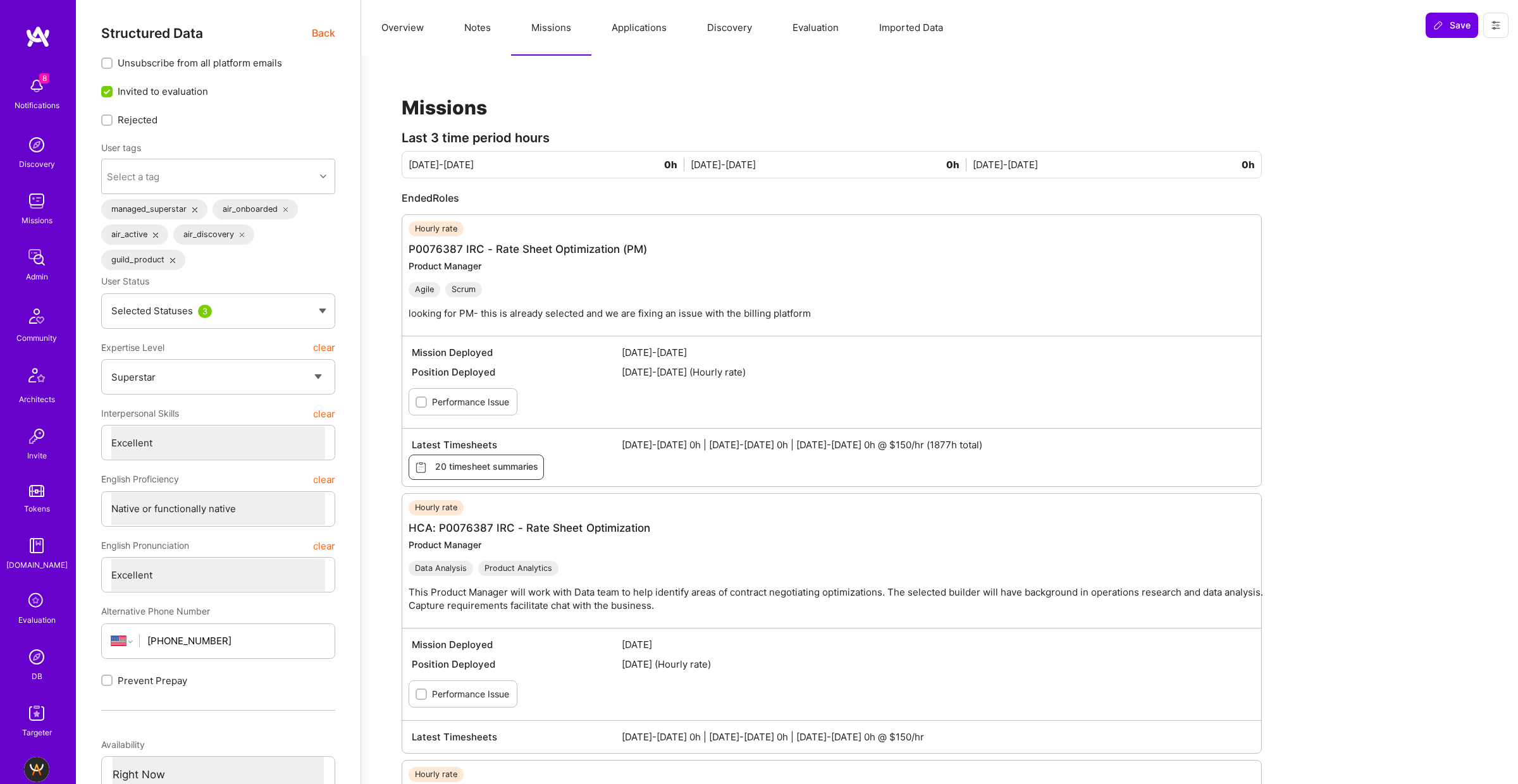
drag, startPoint x: 411, startPoint y: 32, endPoint x: 504, endPoint y: 31, distance: 93.0
click at [411, 32] on button "Overview" at bounding box center [402, 27] width 83 height 55
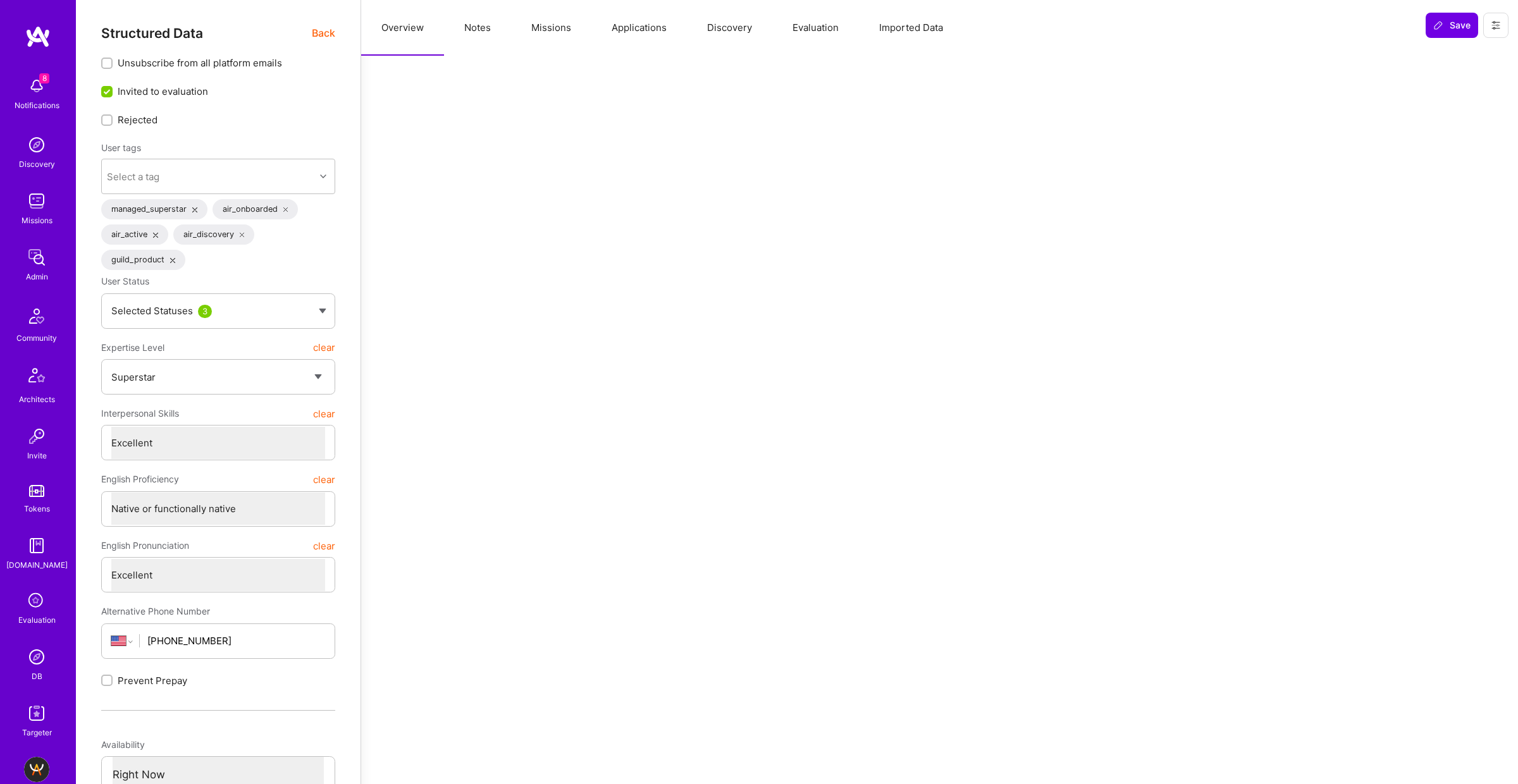
click at [522, 30] on button "Missions" at bounding box center [551, 27] width 80 height 55
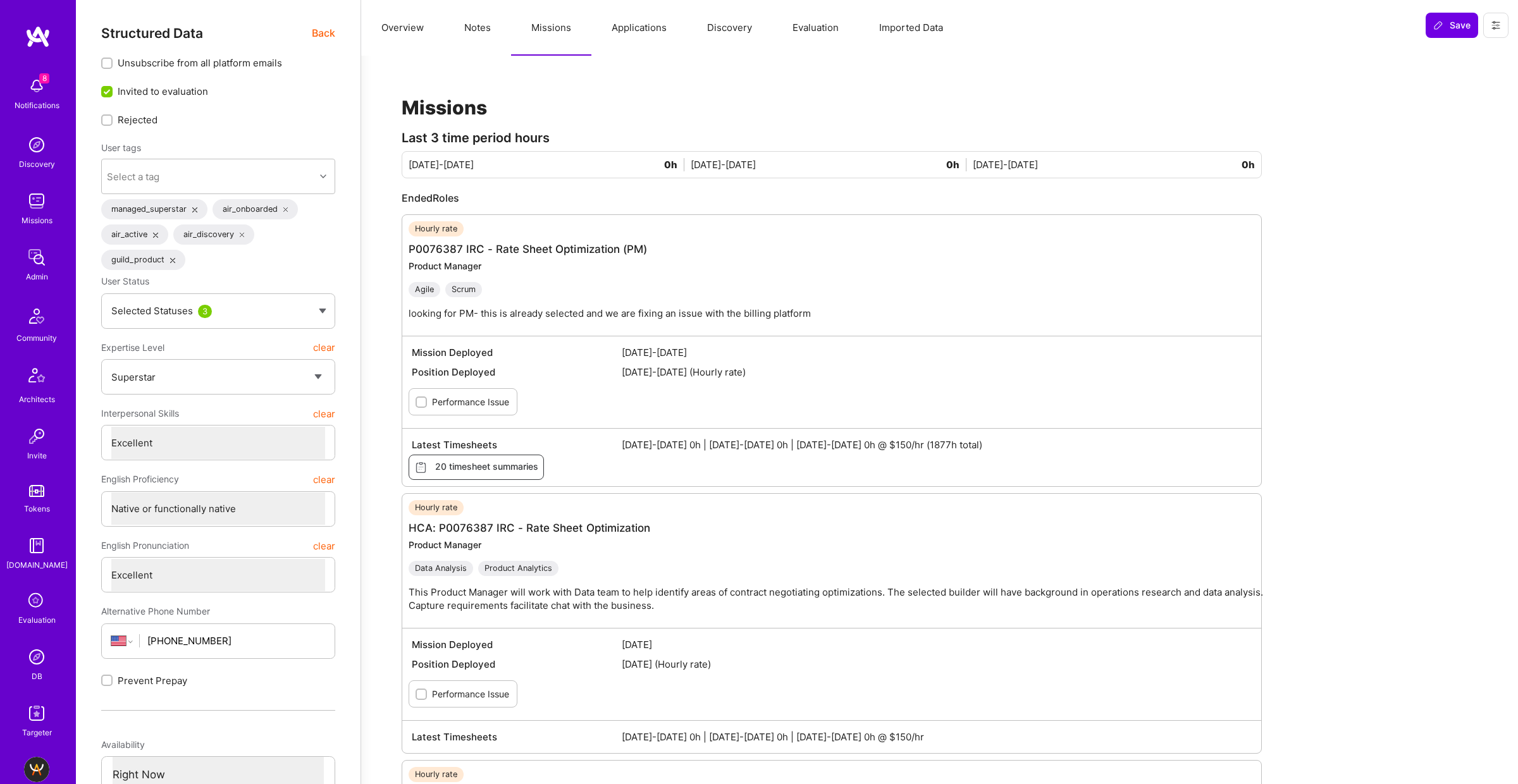
click at [475, 35] on button "Notes" at bounding box center [477, 27] width 67 height 55
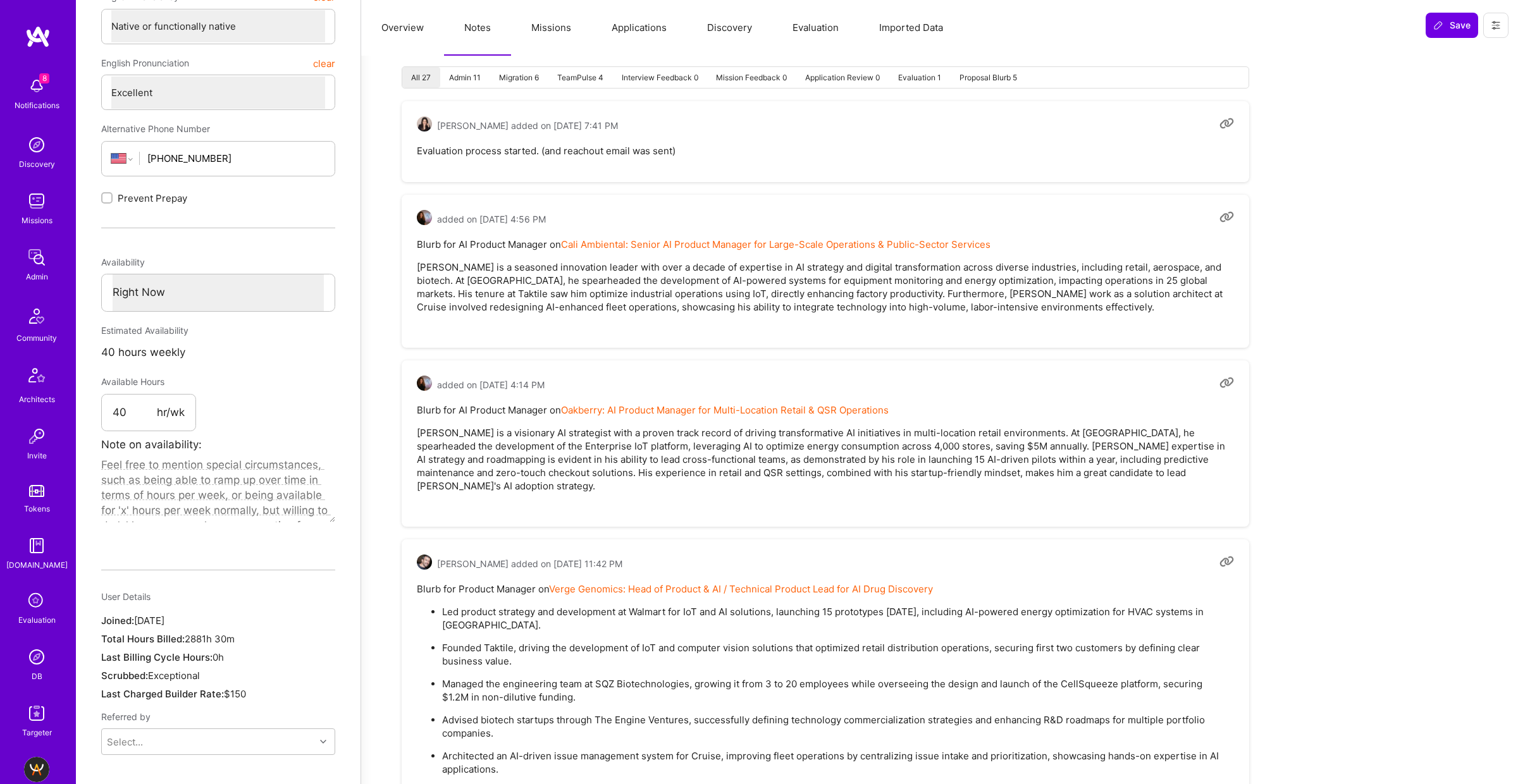
scroll to position [489, 0]
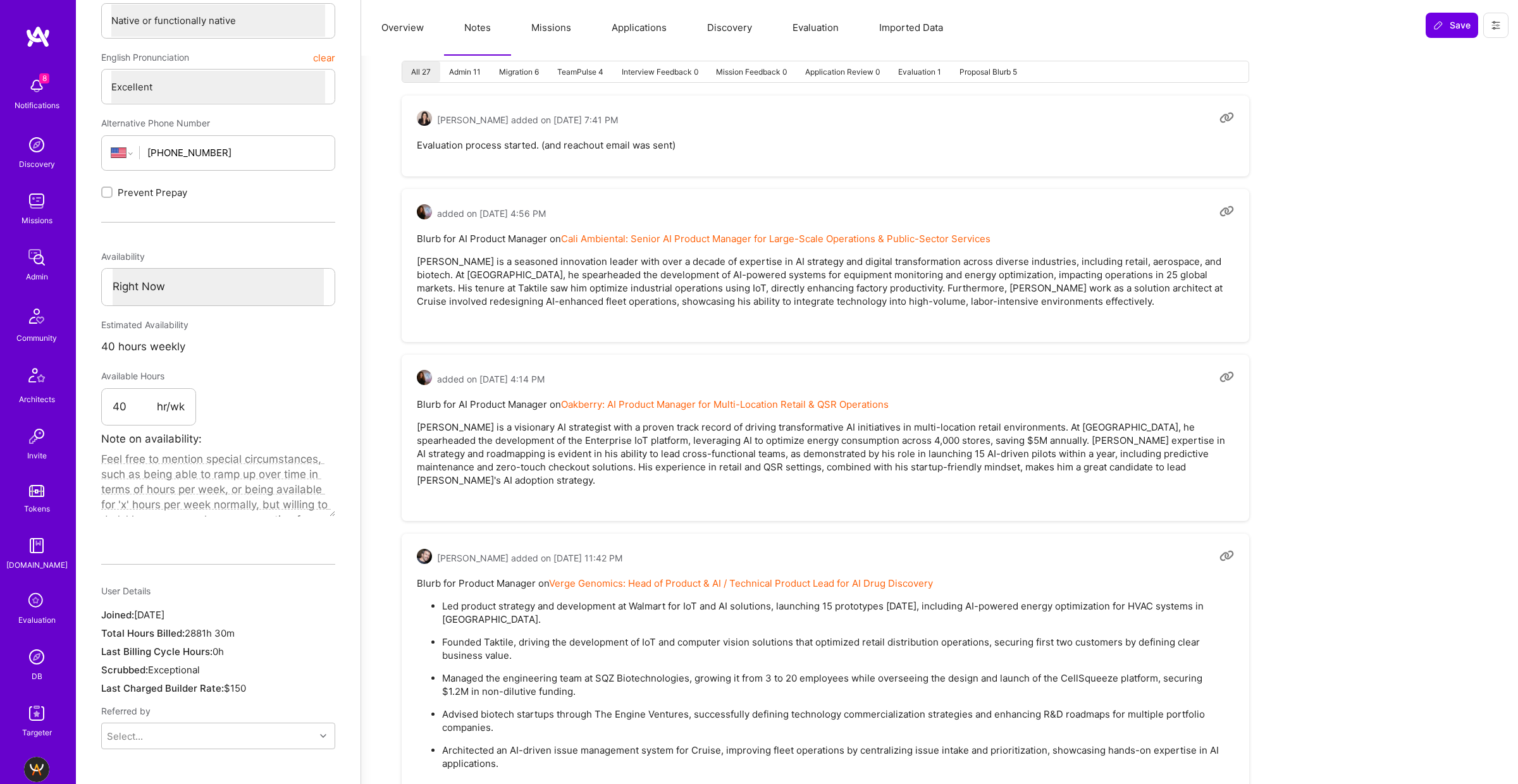
click at [566, 430] on p "[PERSON_NAME] is a visionary AI strategist with a proven track record of drivin…" at bounding box center [825, 454] width 817 height 67
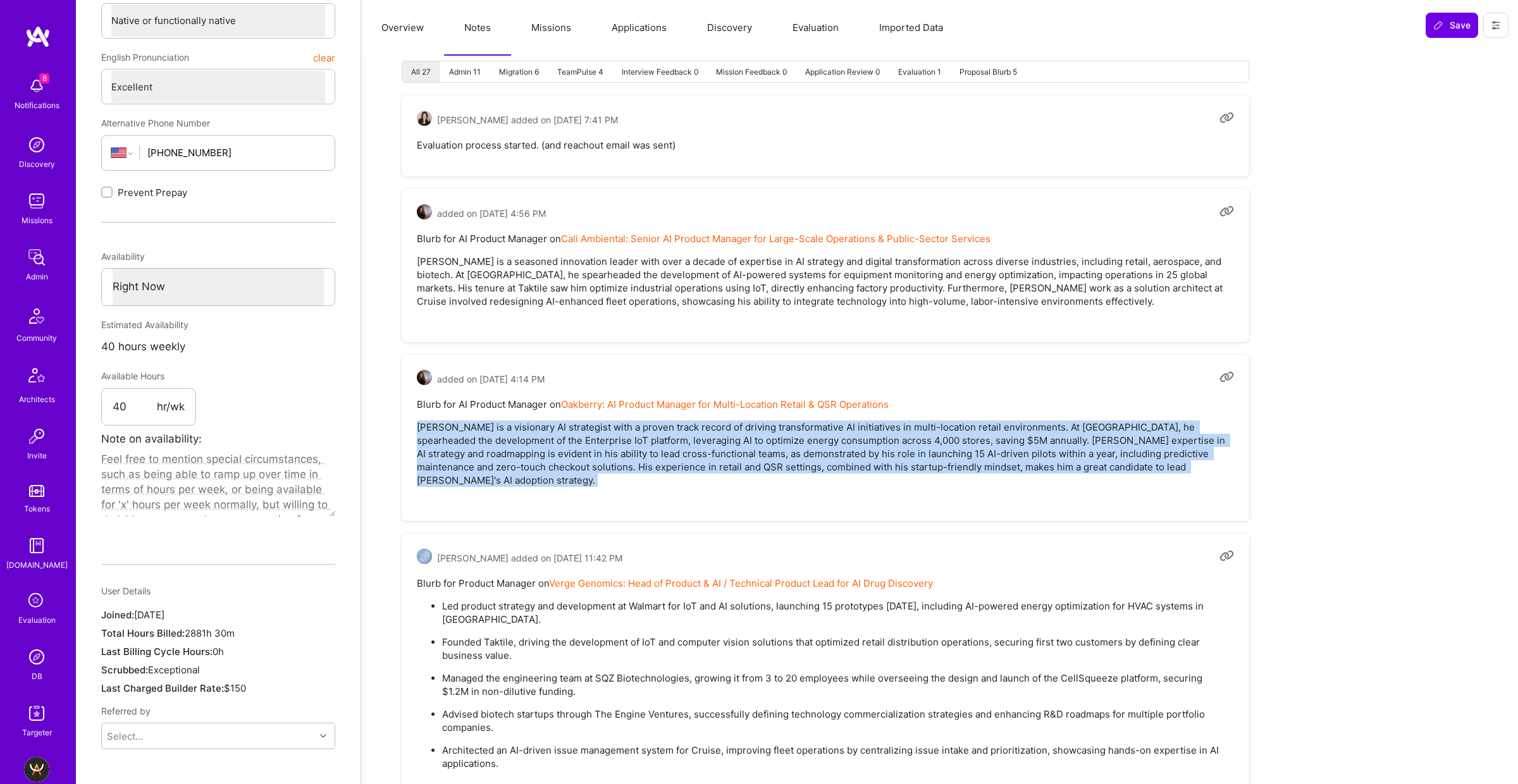
click at [565, 430] on p "[PERSON_NAME] is a visionary AI strategist with a proven track record of drivin…" at bounding box center [825, 454] width 817 height 67
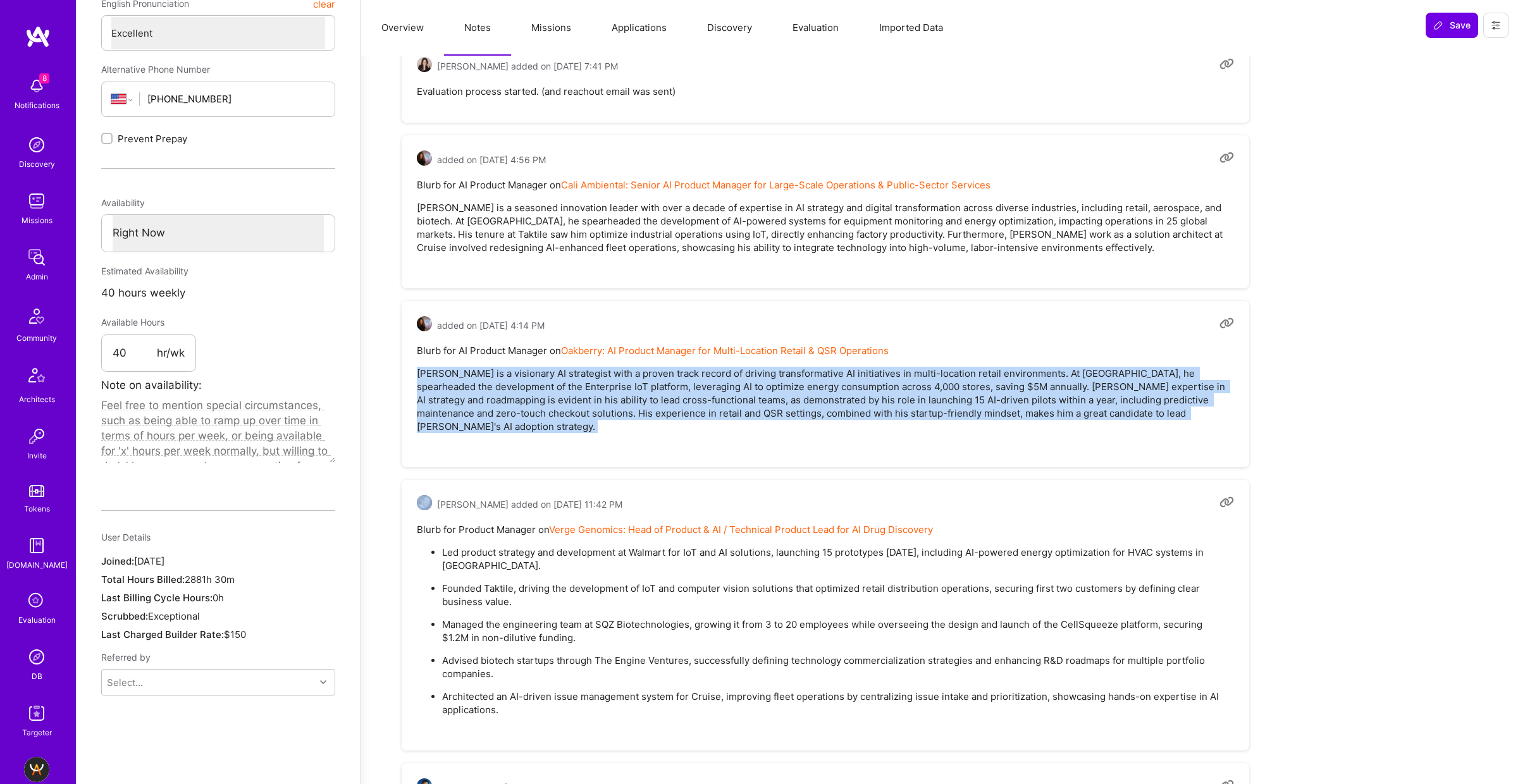
scroll to position [0, 0]
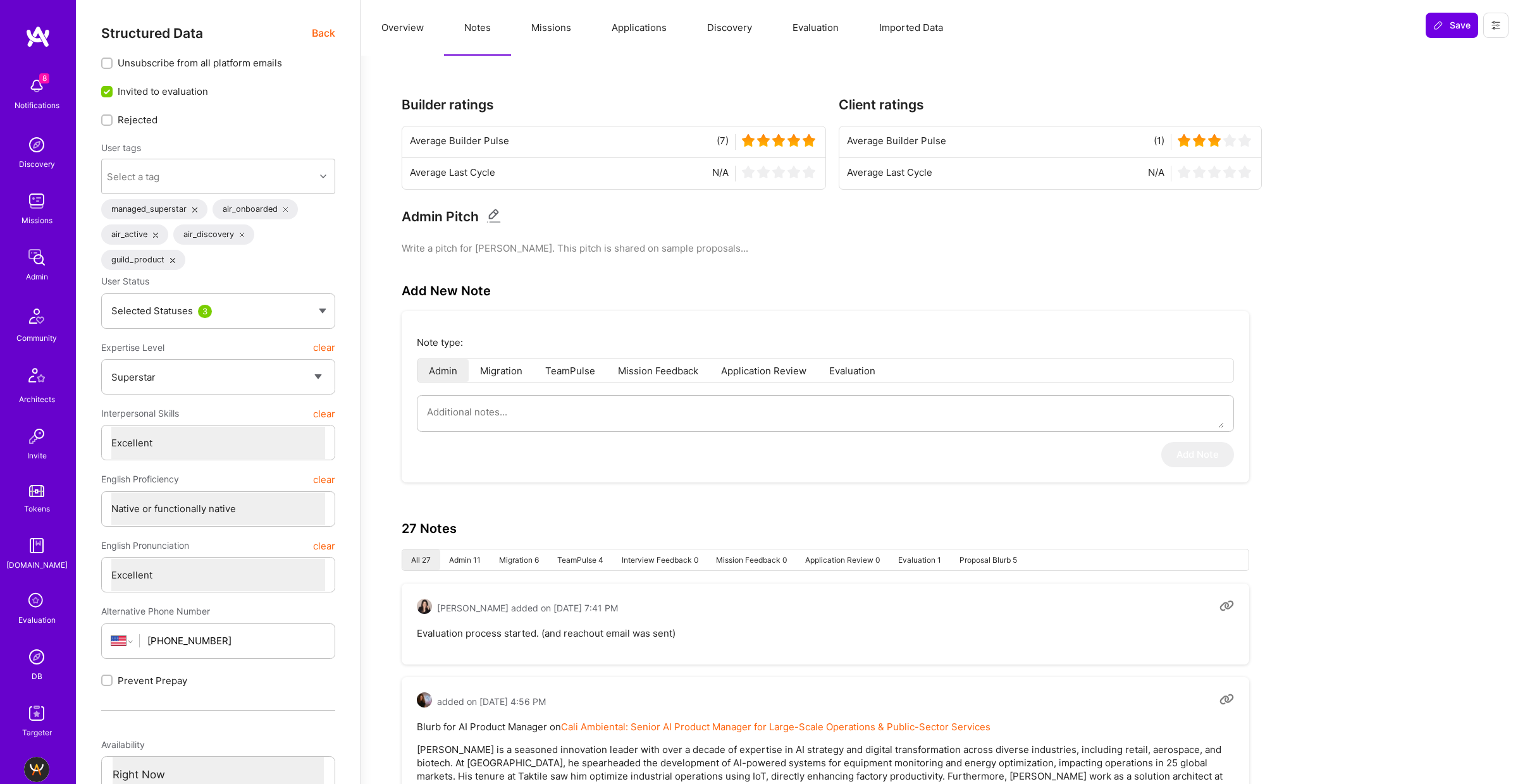
click at [594, 558] on li "TeamPulse 4" at bounding box center [579, 560] width 64 height 21
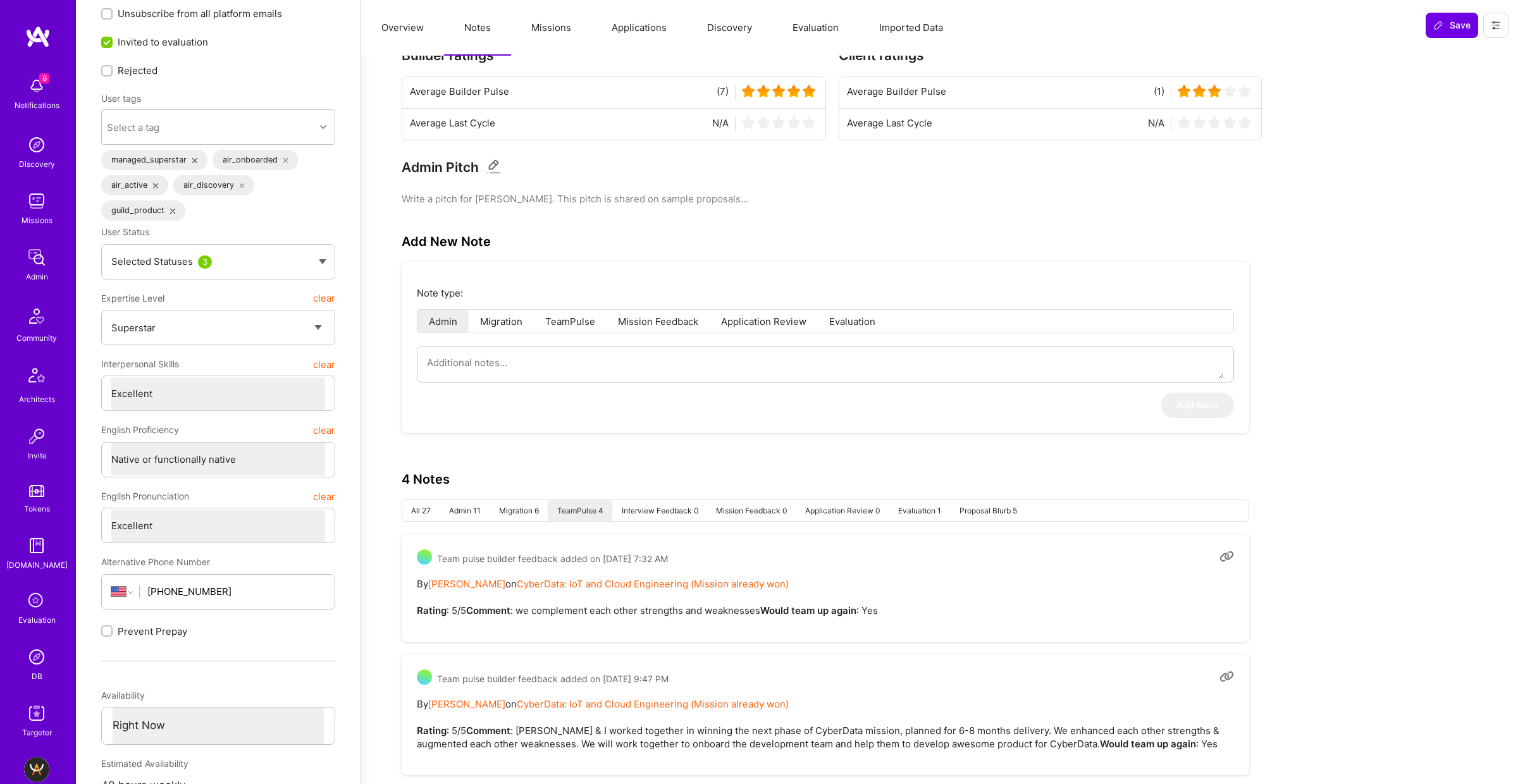
scroll to position [48, 0]
click at [583, 321] on li "TeamPulse" at bounding box center [570, 322] width 73 height 23
click at [635, 317] on li "Mission Feedback" at bounding box center [658, 322] width 103 height 23
click at [742, 322] on li "Application Review" at bounding box center [764, 322] width 108 height 23
click at [827, 319] on li "Evaluation" at bounding box center [851, 322] width 69 height 23
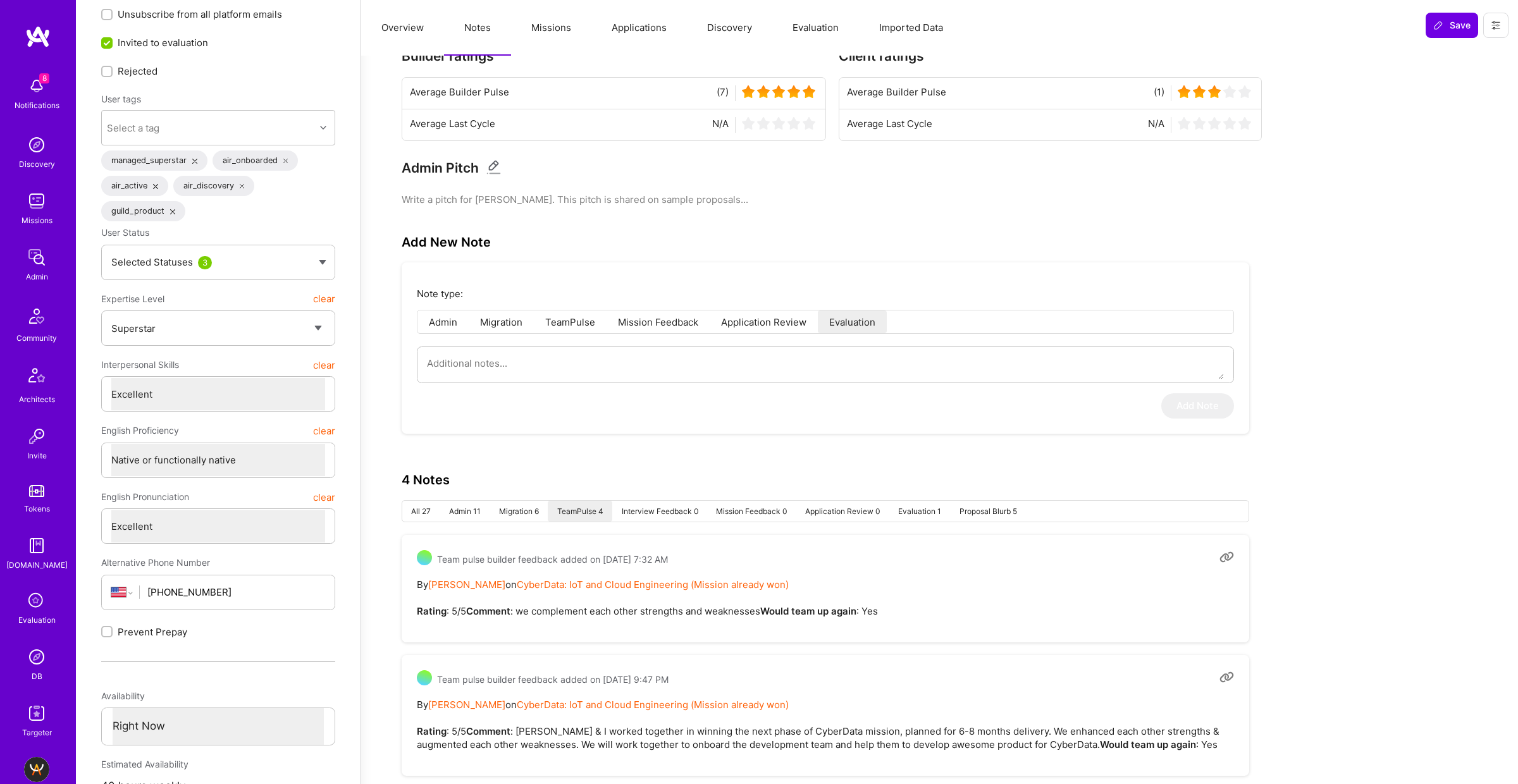
click at [558, 330] on li "TeamPulse" at bounding box center [570, 322] width 73 height 23
click at [503, 323] on li "Migration" at bounding box center [501, 322] width 65 height 23
click at [445, 323] on li "Admin" at bounding box center [443, 322] width 52 height 23
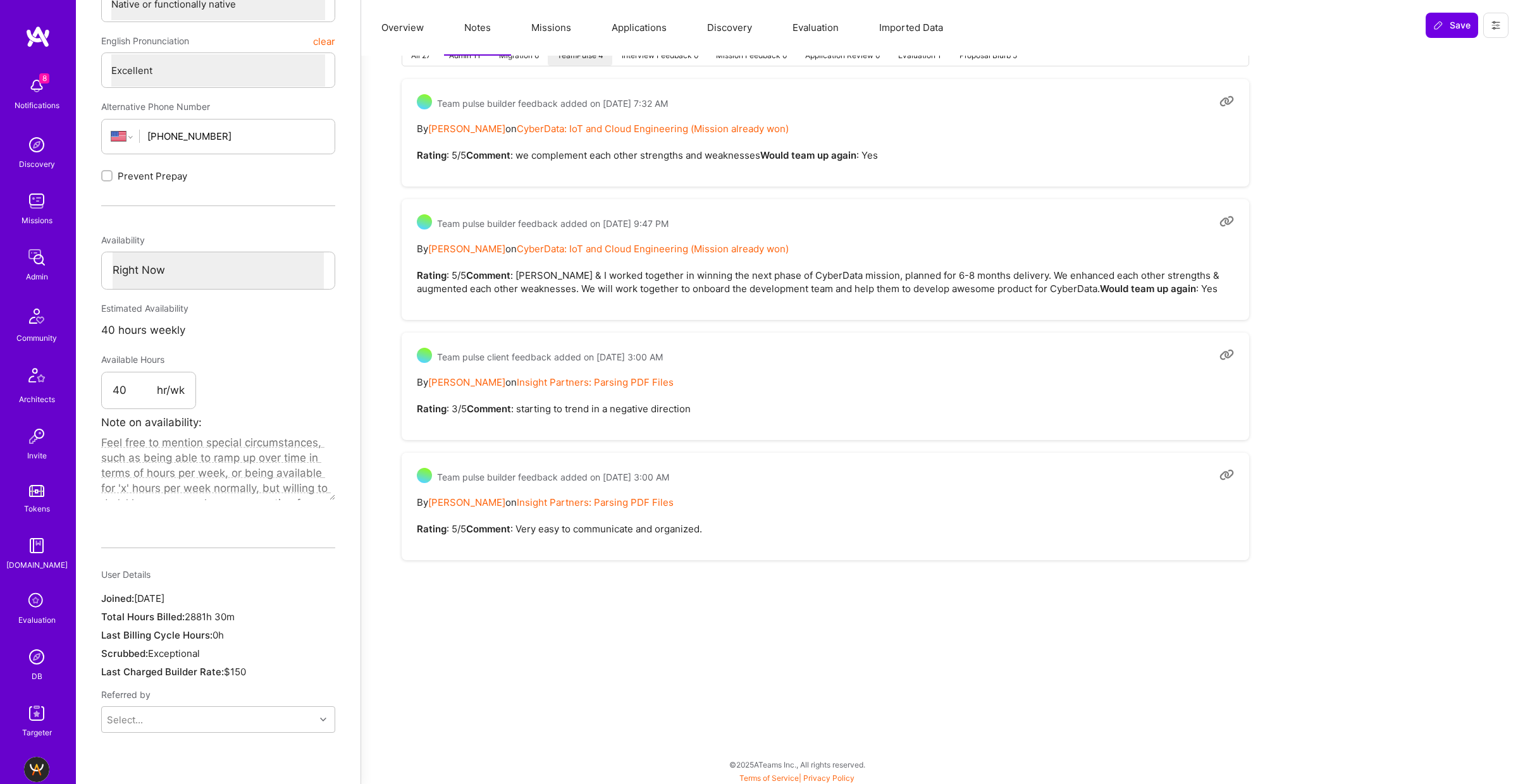
scroll to position [0, 0]
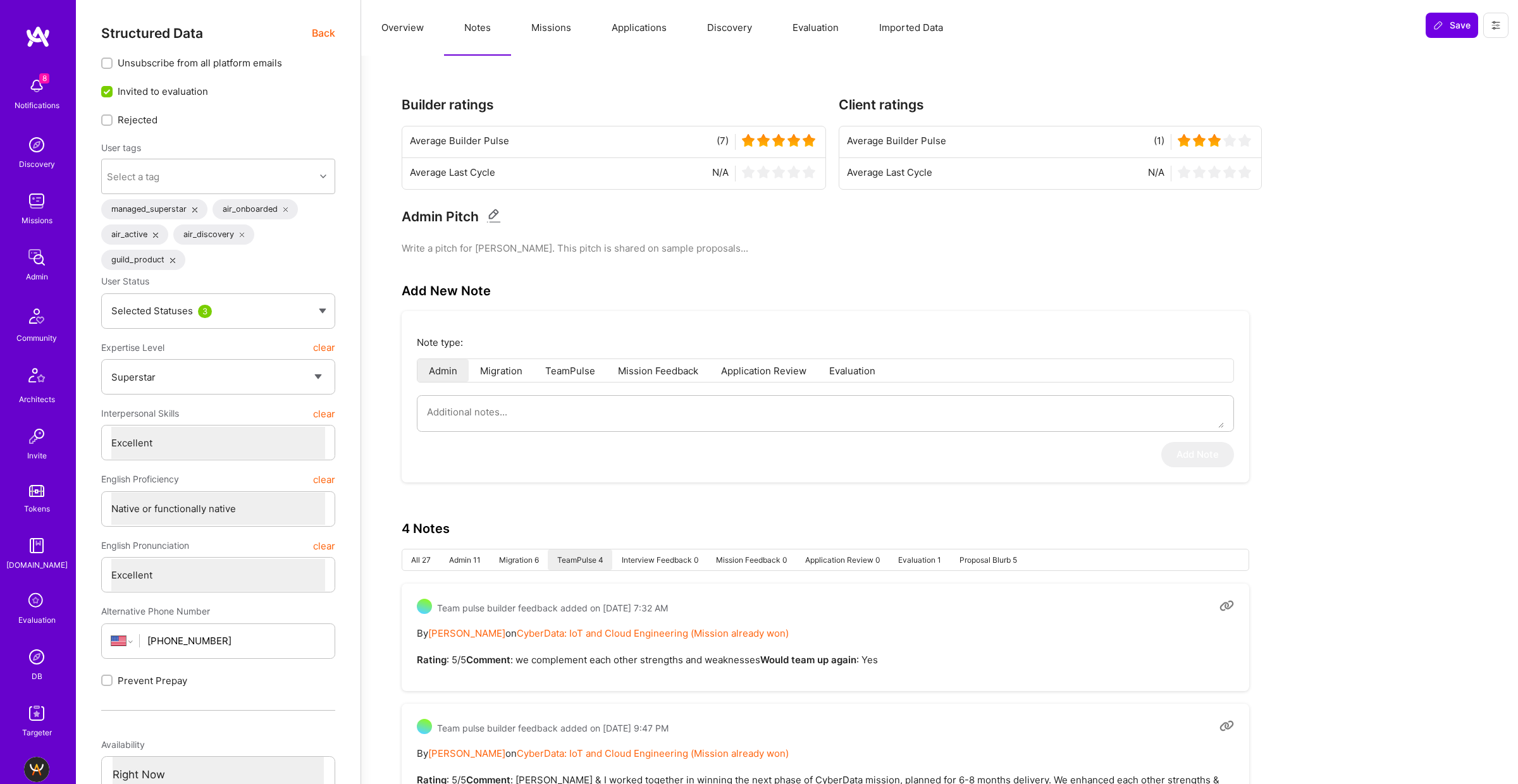
click at [323, 37] on span "Back" at bounding box center [323, 33] width 23 height 16
click at [321, 34] on span "Back" at bounding box center [323, 33] width 23 height 16
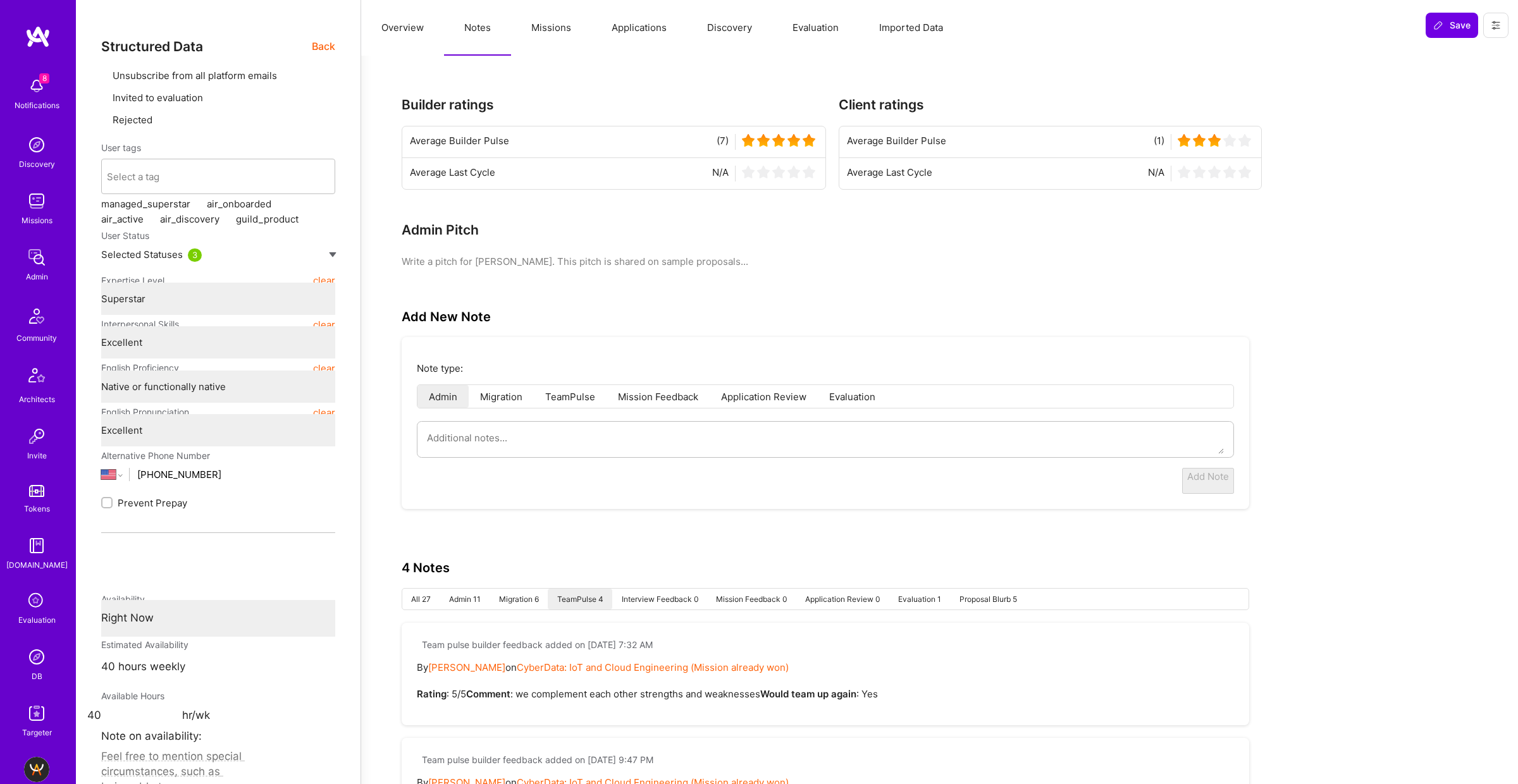
type textarea "x"
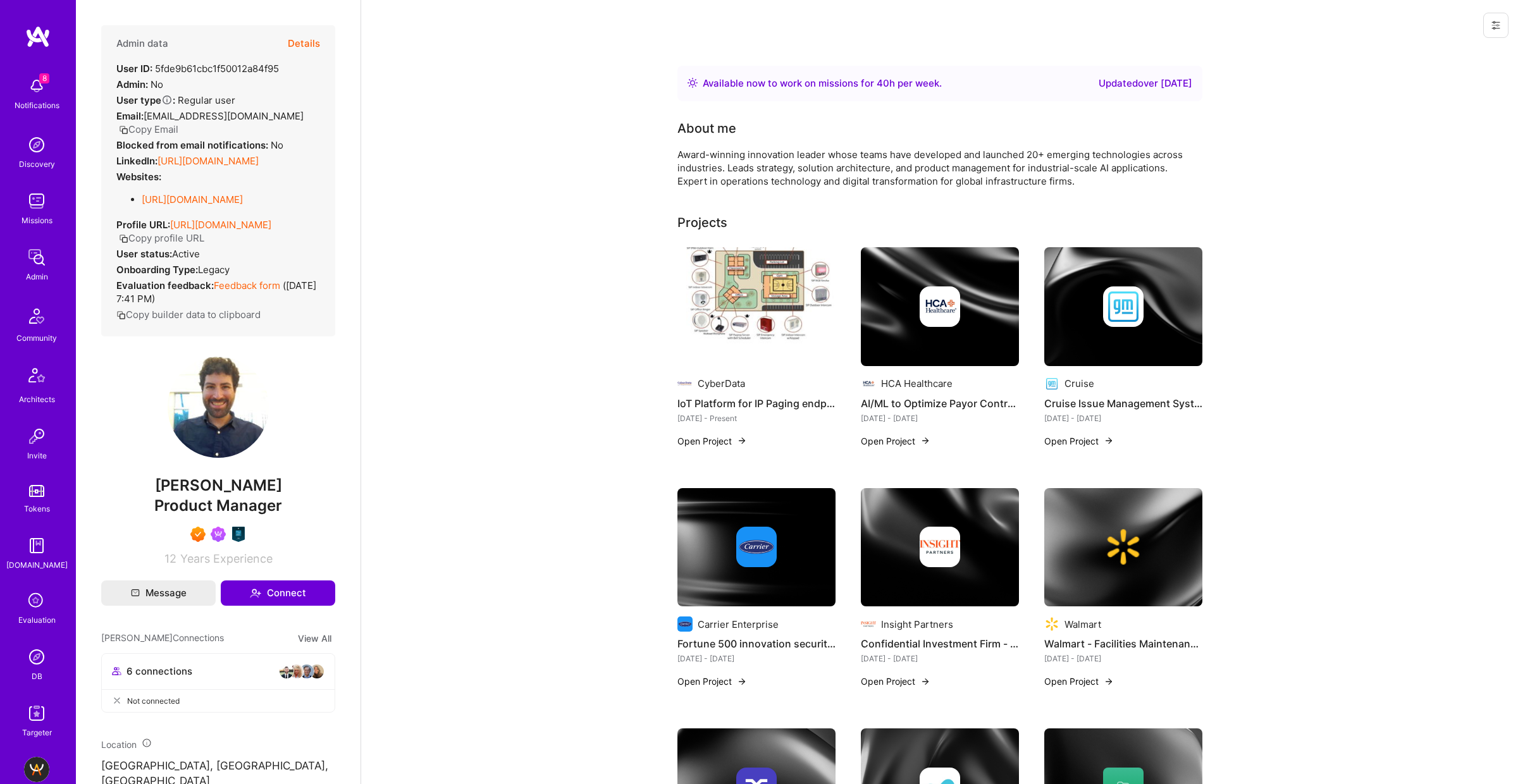
click at [192, 117] on span "[EMAIL_ADDRESS][DOMAIN_NAME]" at bounding box center [223, 116] width 160 height 12
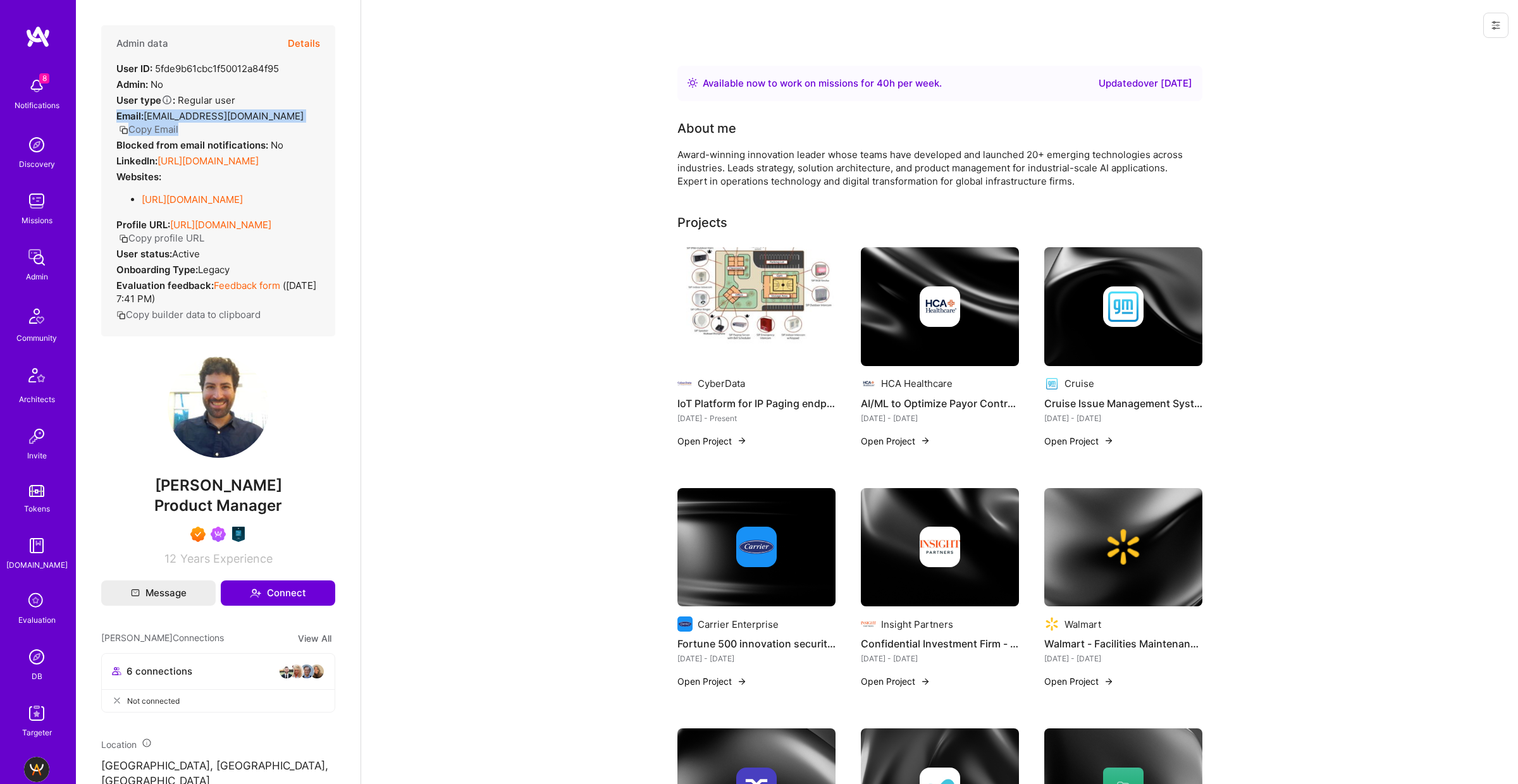
click at [192, 117] on span "[EMAIL_ADDRESS][DOMAIN_NAME]" at bounding box center [223, 116] width 160 height 12
